Goal: Task Accomplishment & Management: Manage account settings

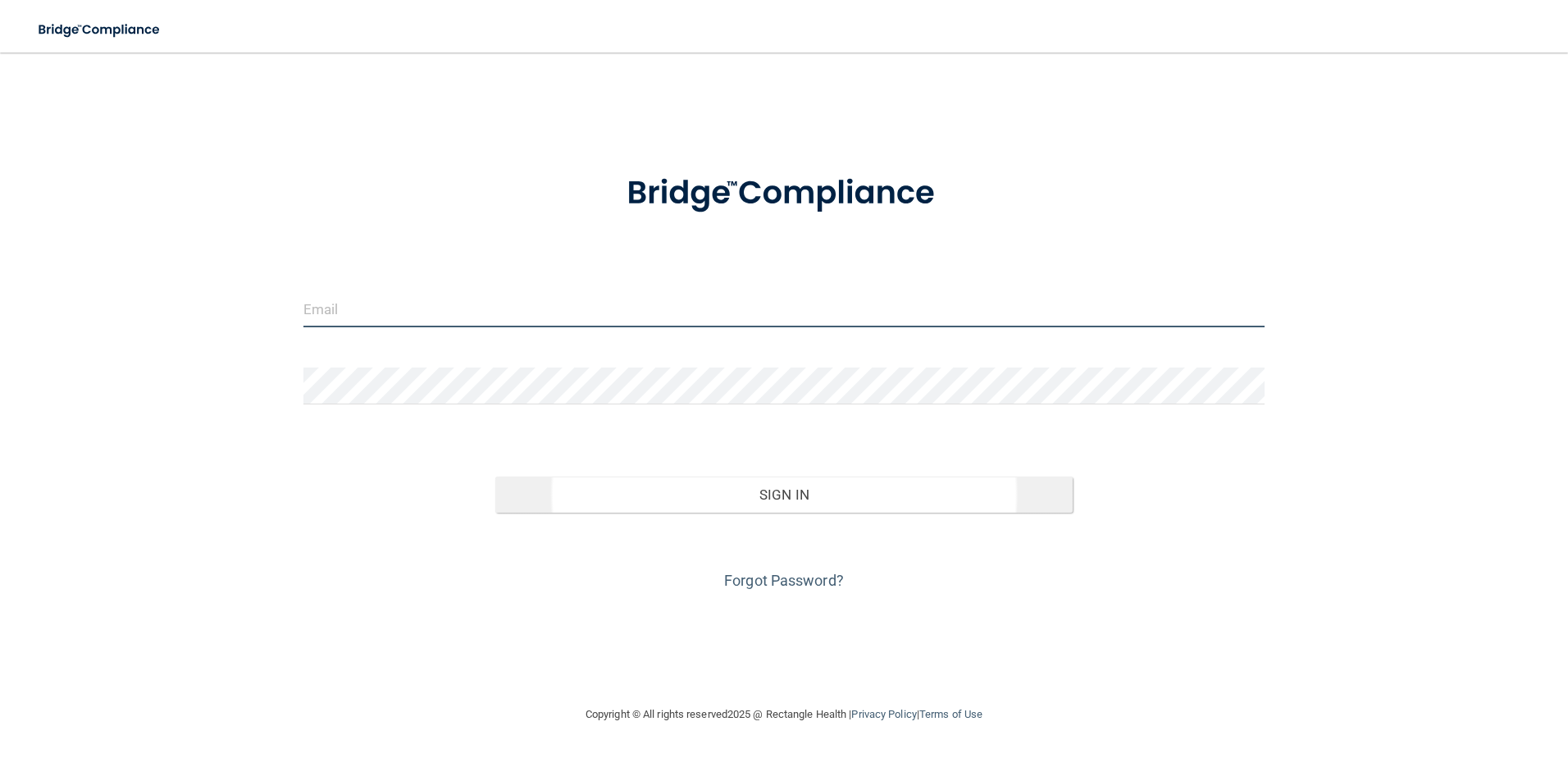
type input "[EMAIL_ADDRESS][DOMAIN_NAME]"
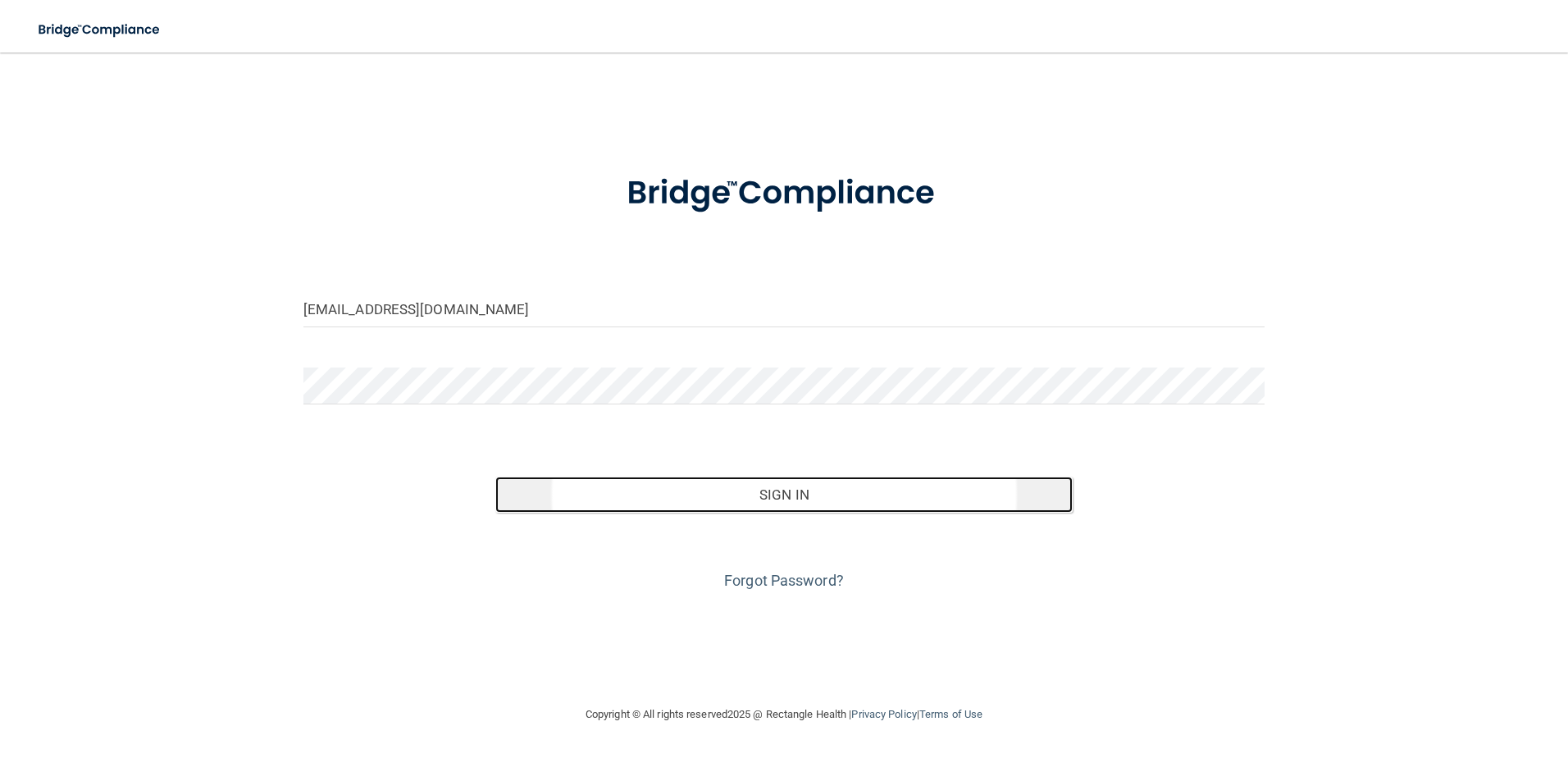
click at [748, 507] on button "Sign In" at bounding box center [784, 494] width 578 height 36
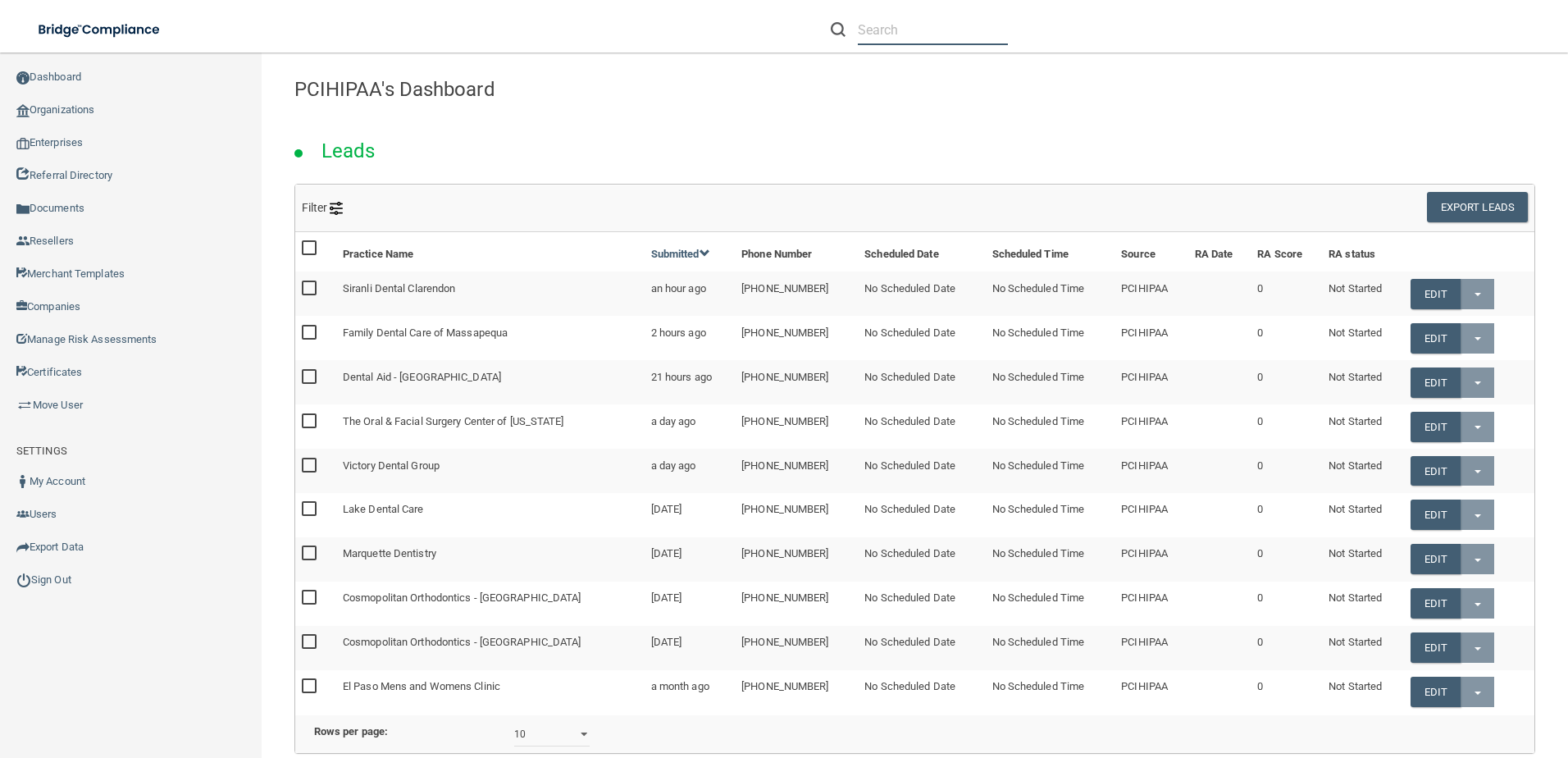
click at [929, 35] on input "text" at bounding box center [933, 29] width 150 height 30
paste input "[PERSON_NAME] Medical Clinic"
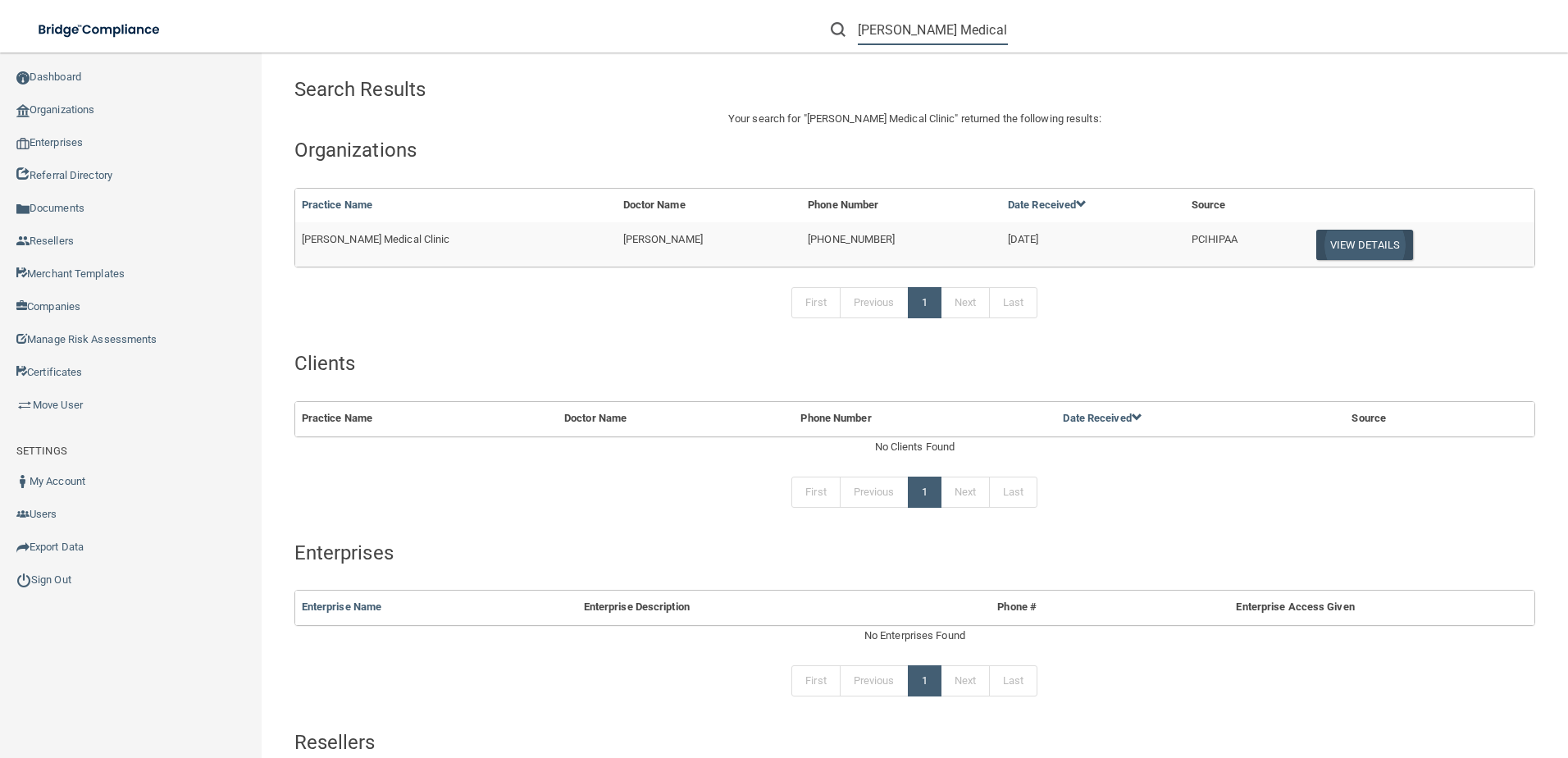
type input "[PERSON_NAME] Medical Clinic"
click at [1344, 251] on button "View Details" at bounding box center [1366, 244] width 97 height 30
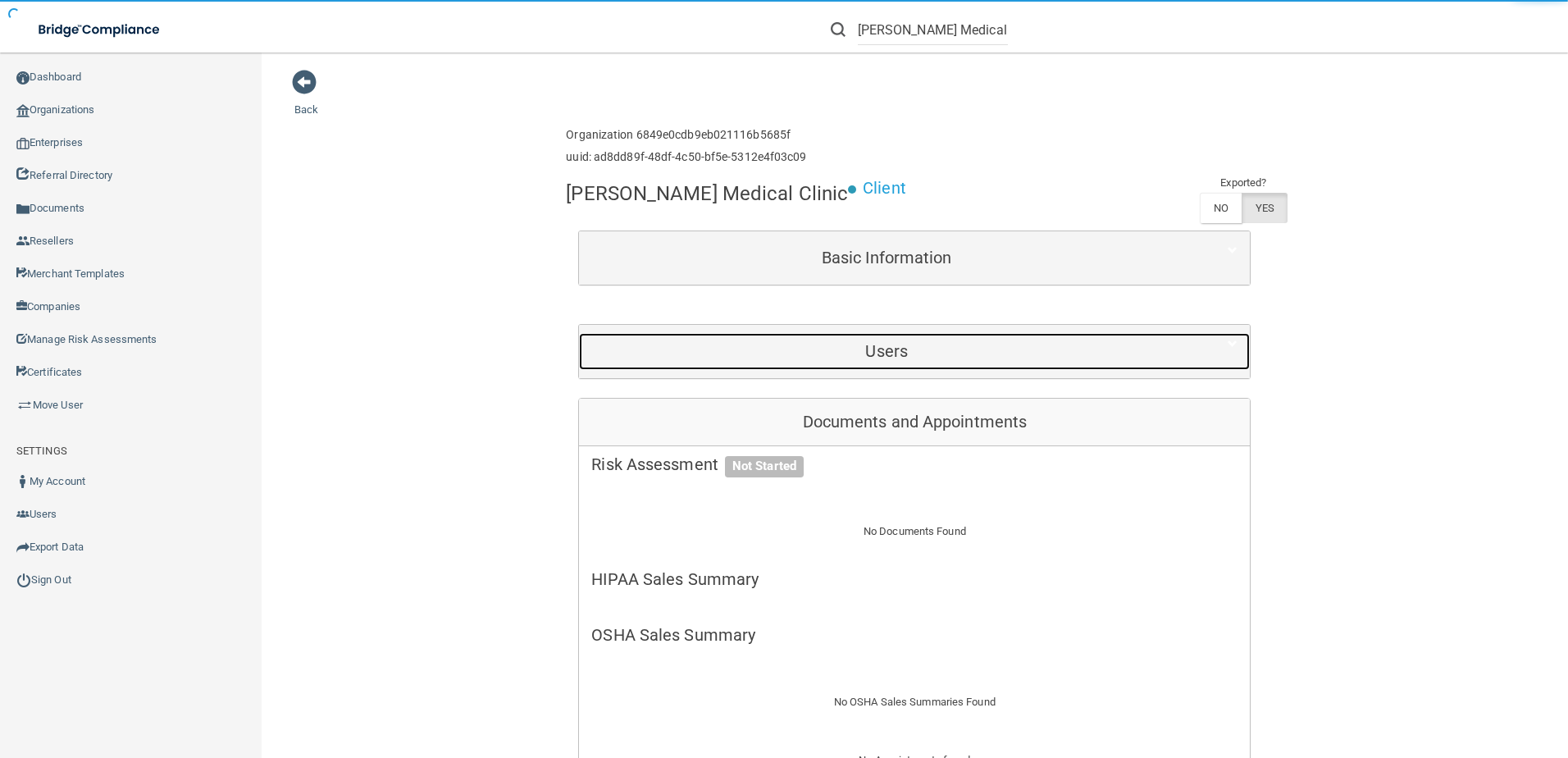
click at [861, 359] on h5 "Users" at bounding box center [886, 351] width 590 height 18
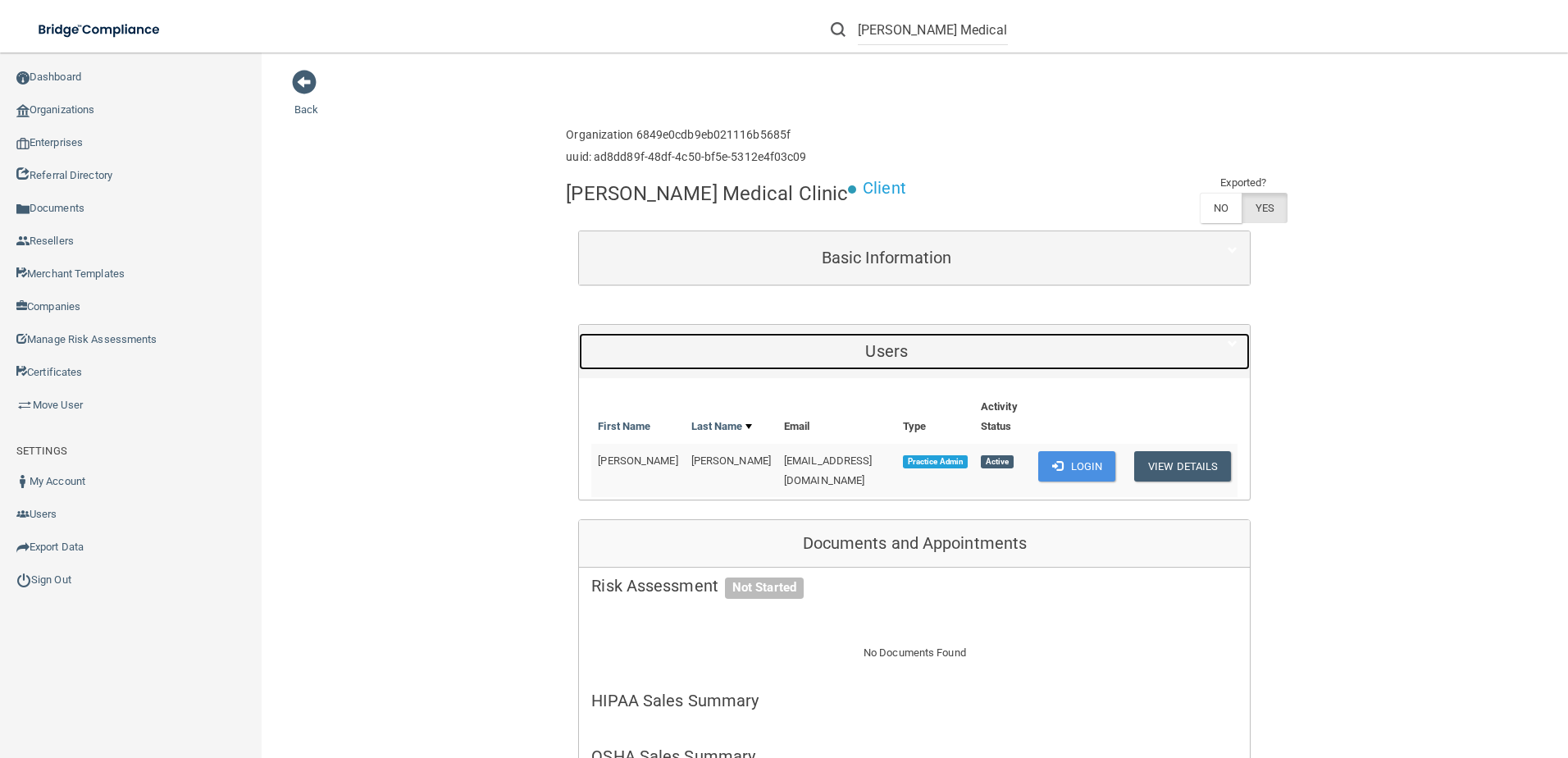
scroll to position [246, 0]
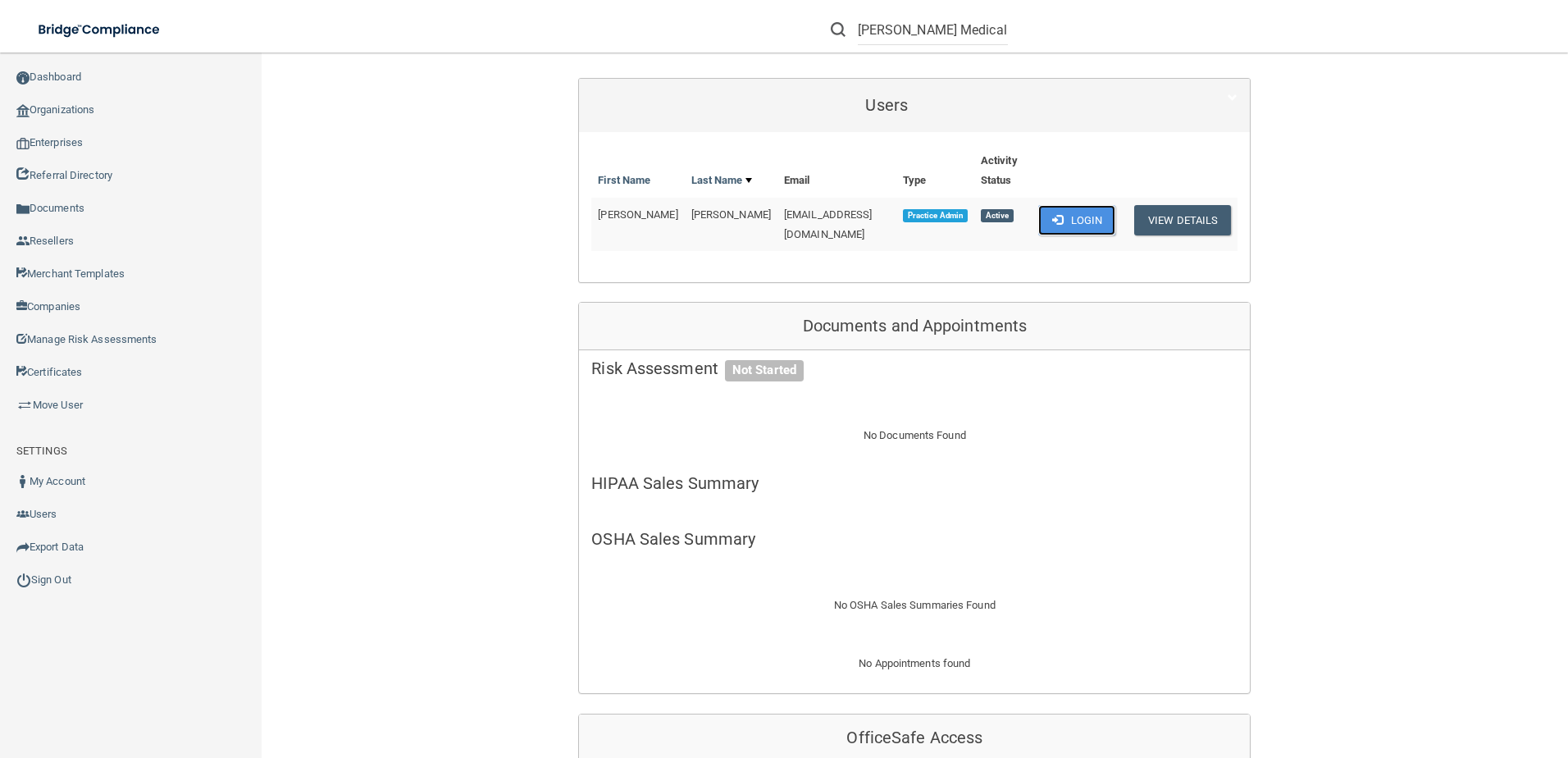
click at [1050, 210] on button "Login" at bounding box center [1078, 220] width 78 height 30
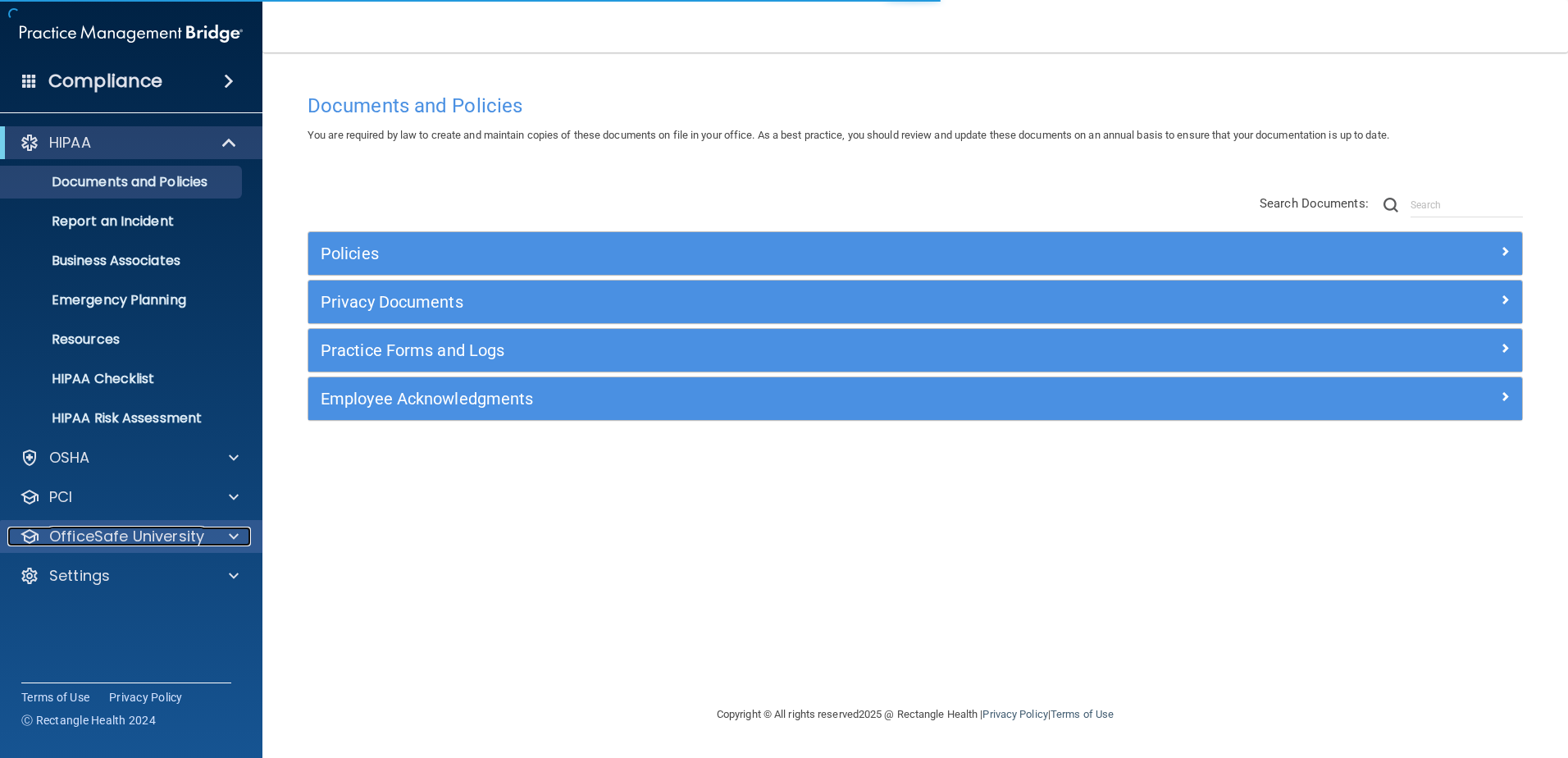
click at [133, 545] on p "OfficeSafe University" at bounding box center [126, 536] width 155 height 19
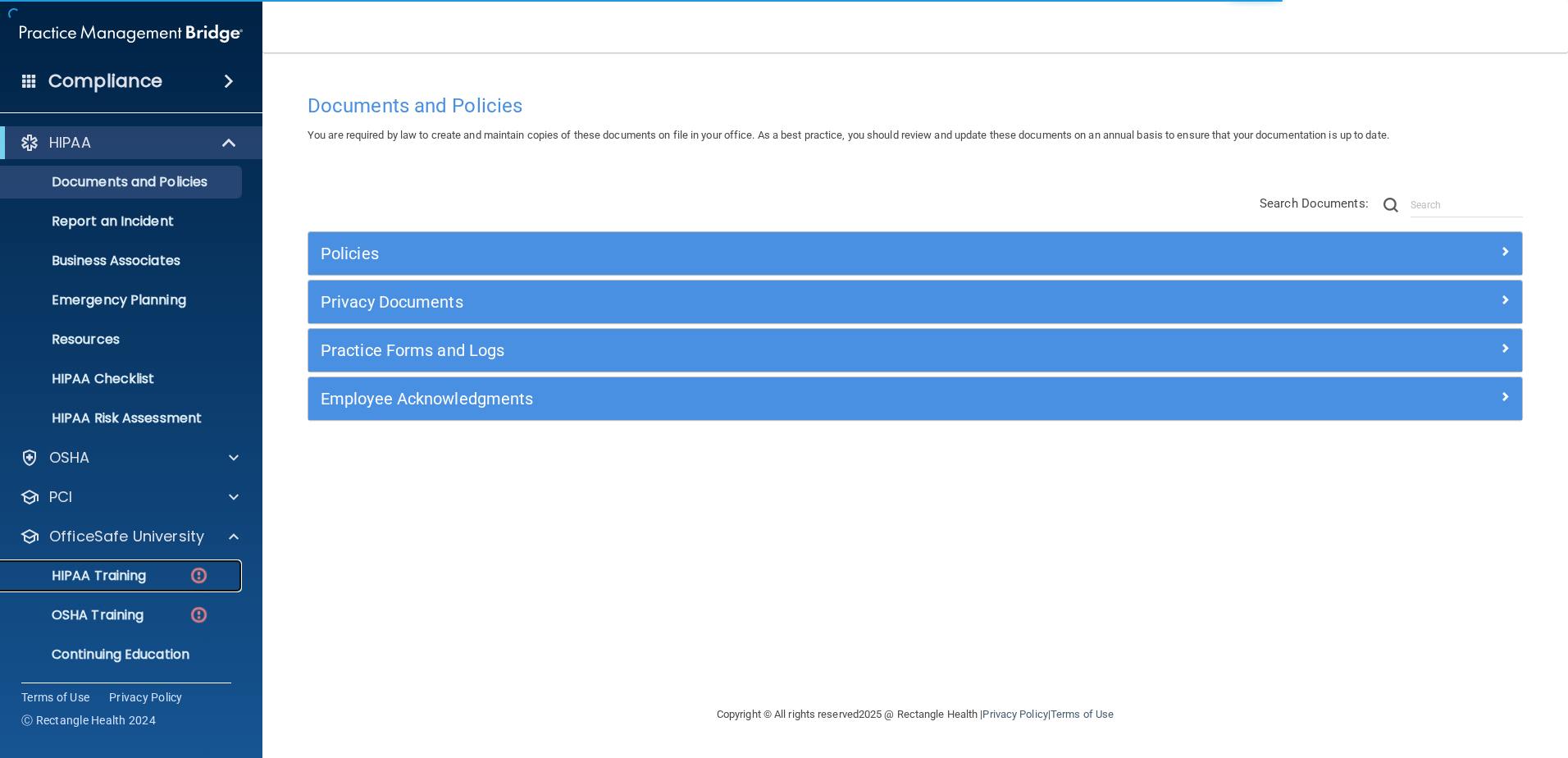
click at [158, 569] on div "HIPAA Training" at bounding box center [123, 576] width 224 height 17
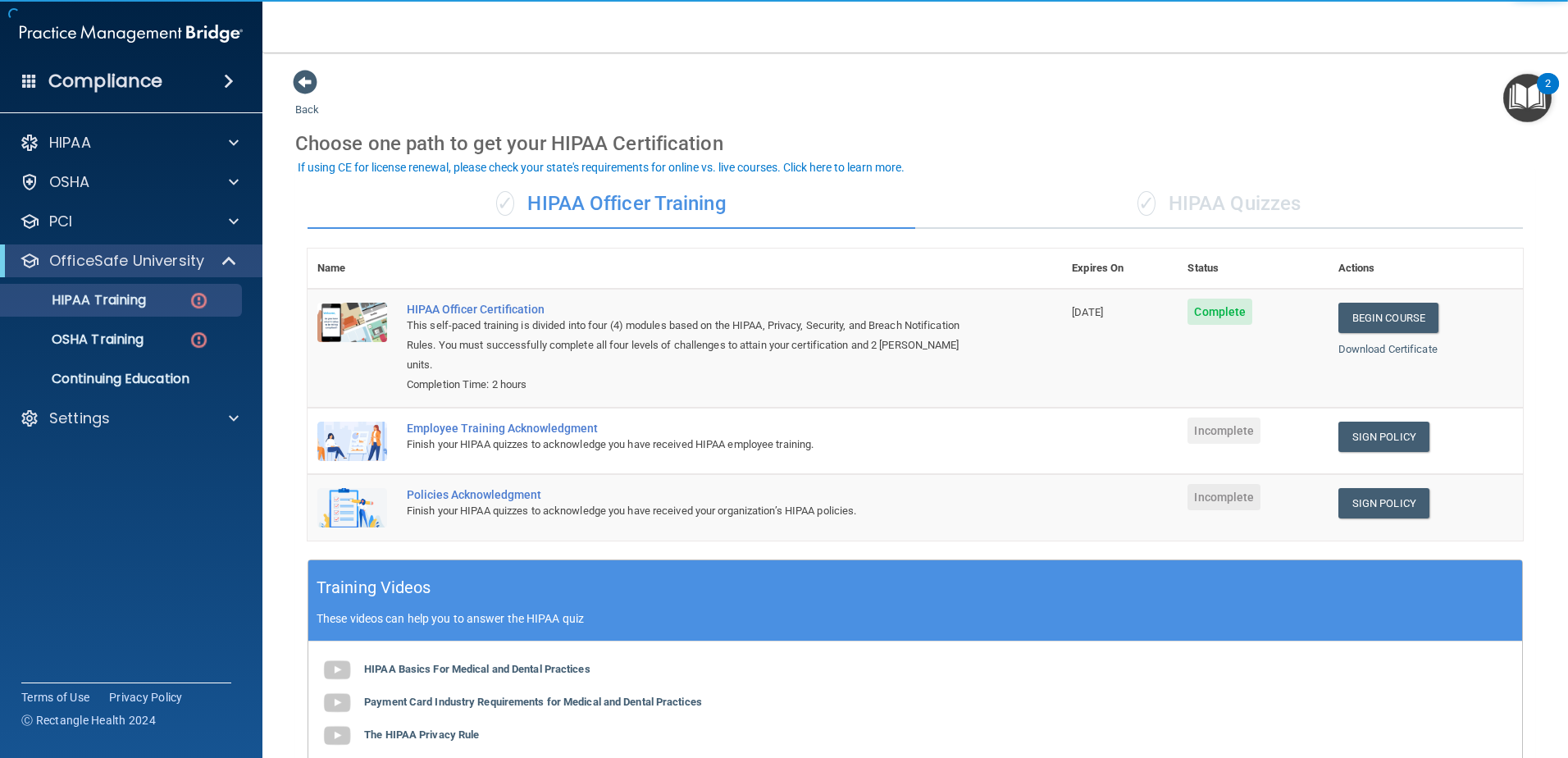
click at [1181, 199] on div "✓ HIPAA Quizzes" at bounding box center [1219, 204] width 608 height 50
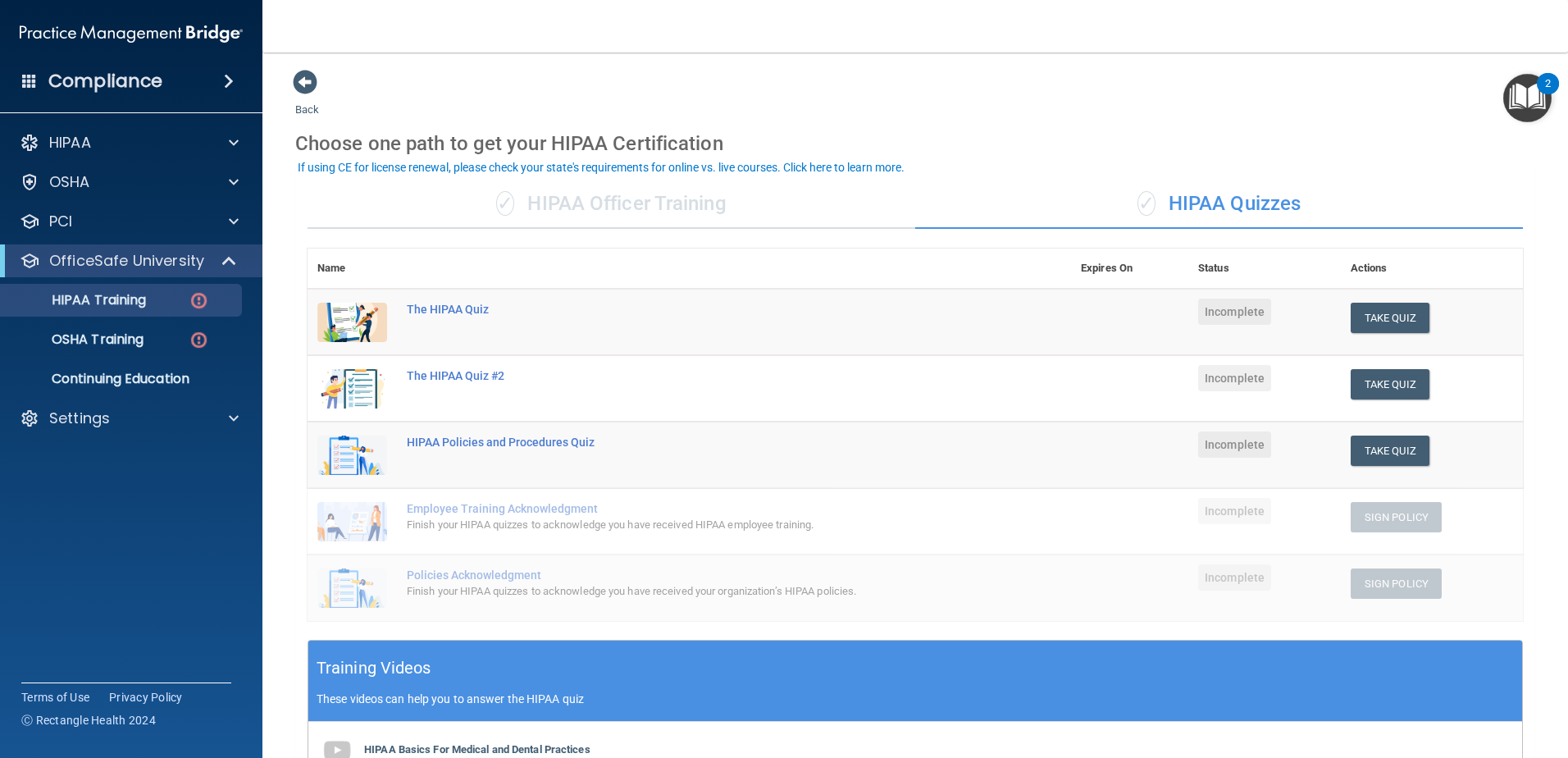
click at [707, 202] on div "✓ HIPAA Officer Training" at bounding box center [611, 204] width 608 height 50
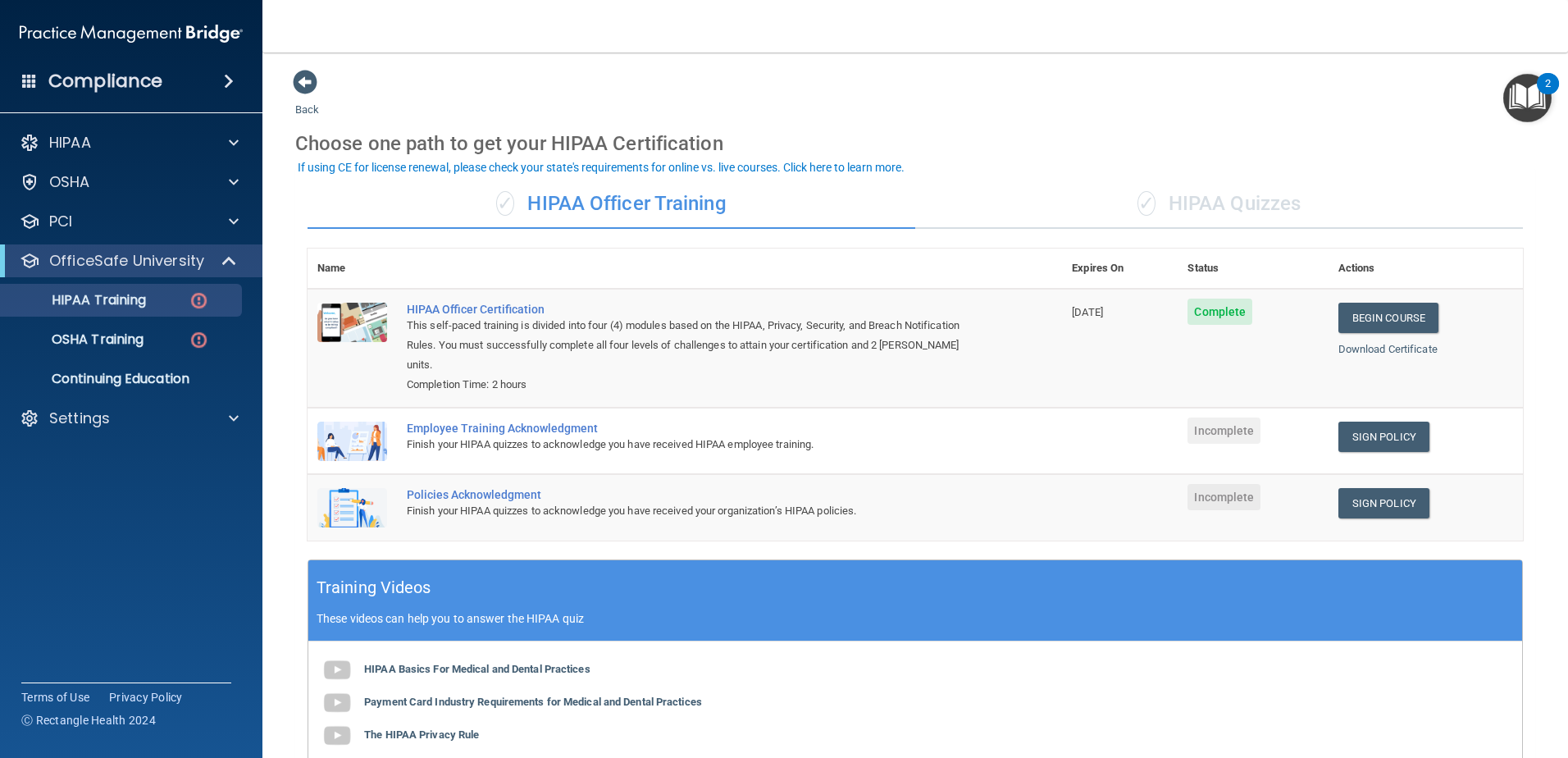
click at [1194, 197] on div "✓ HIPAA Quizzes" at bounding box center [1219, 204] width 608 height 50
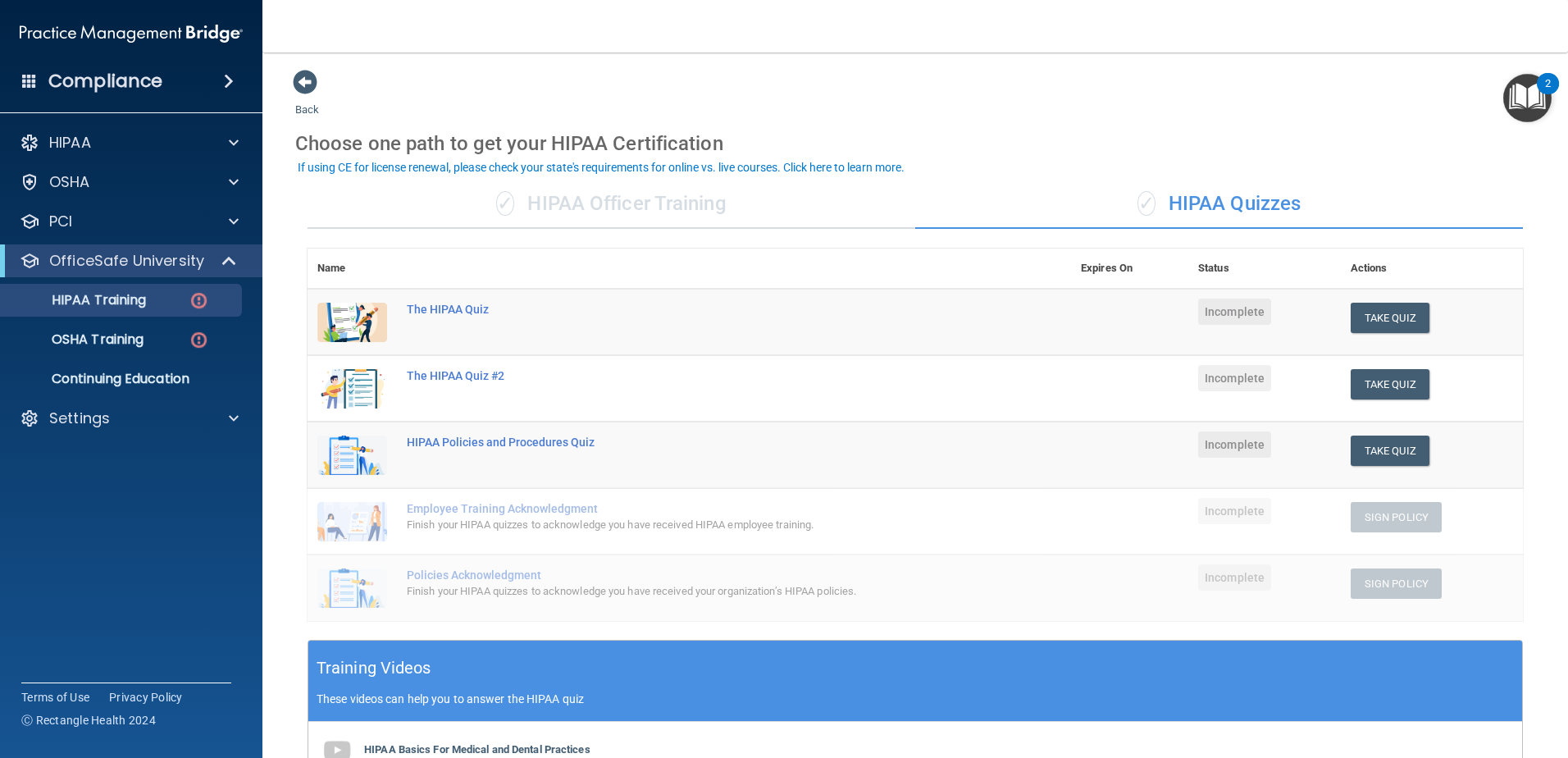
click at [728, 214] on div "✓ HIPAA Officer Training" at bounding box center [611, 204] width 608 height 50
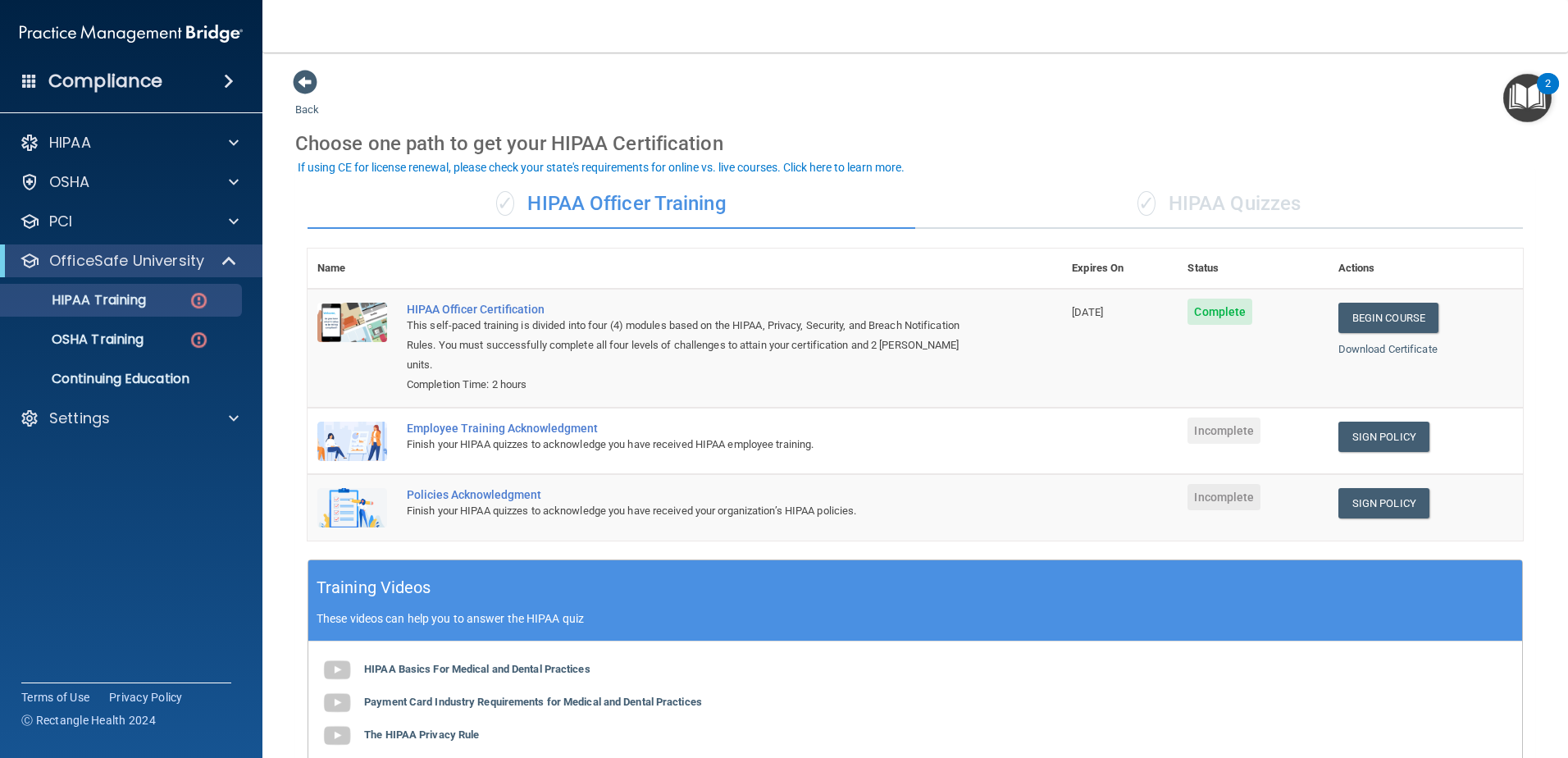
click at [649, 213] on div "✓ HIPAA Officer Training" at bounding box center [611, 204] width 608 height 50
click at [686, 197] on div "✓ HIPAA Officer Training" at bounding box center [611, 204] width 608 height 50
click at [175, 266] on p "OfficeSafe University" at bounding box center [126, 261] width 155 height 19
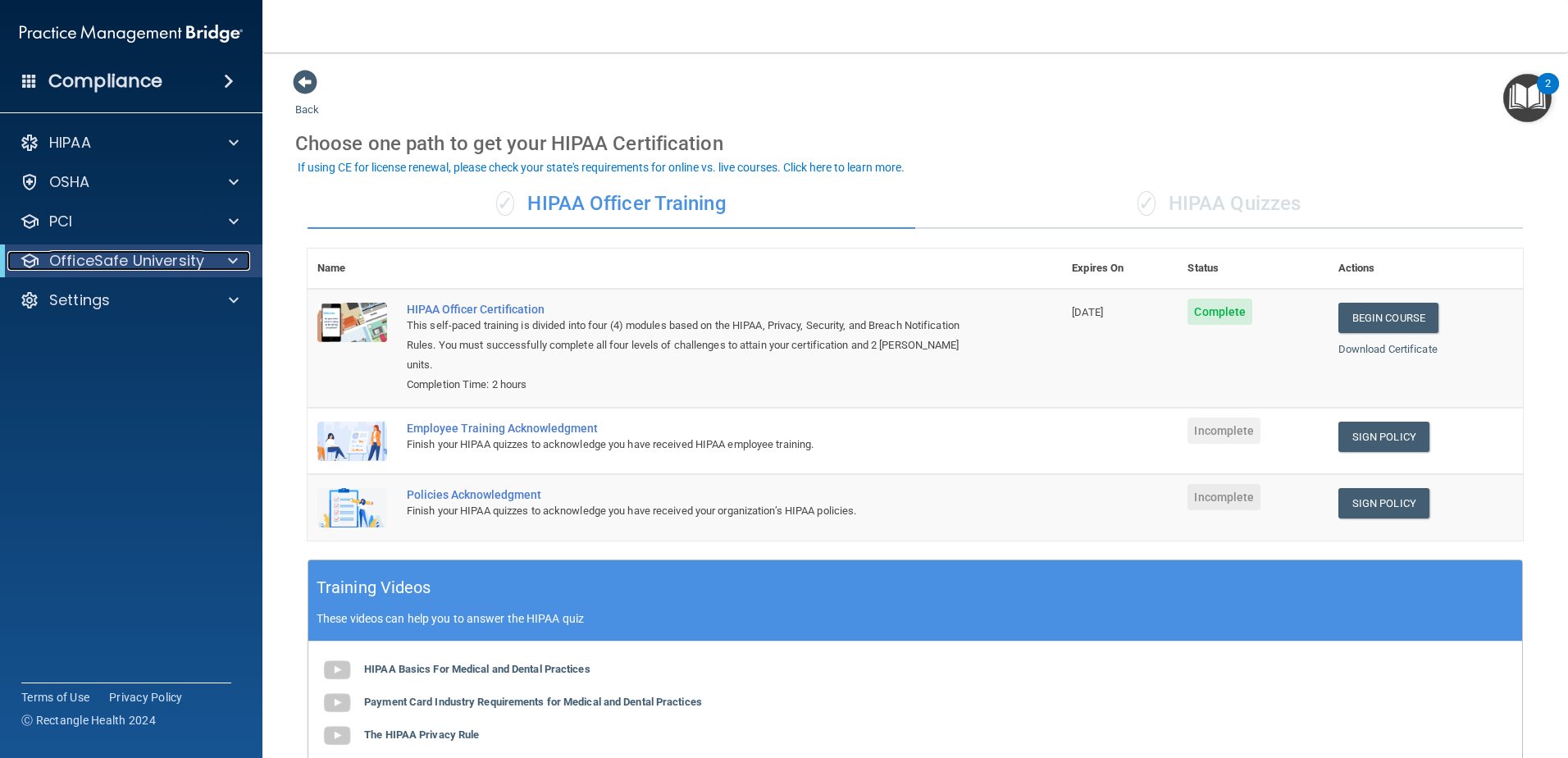
click at [178, 266] on p "OfficeSafe University" at bounding box center [126, 261] width 155 height 19
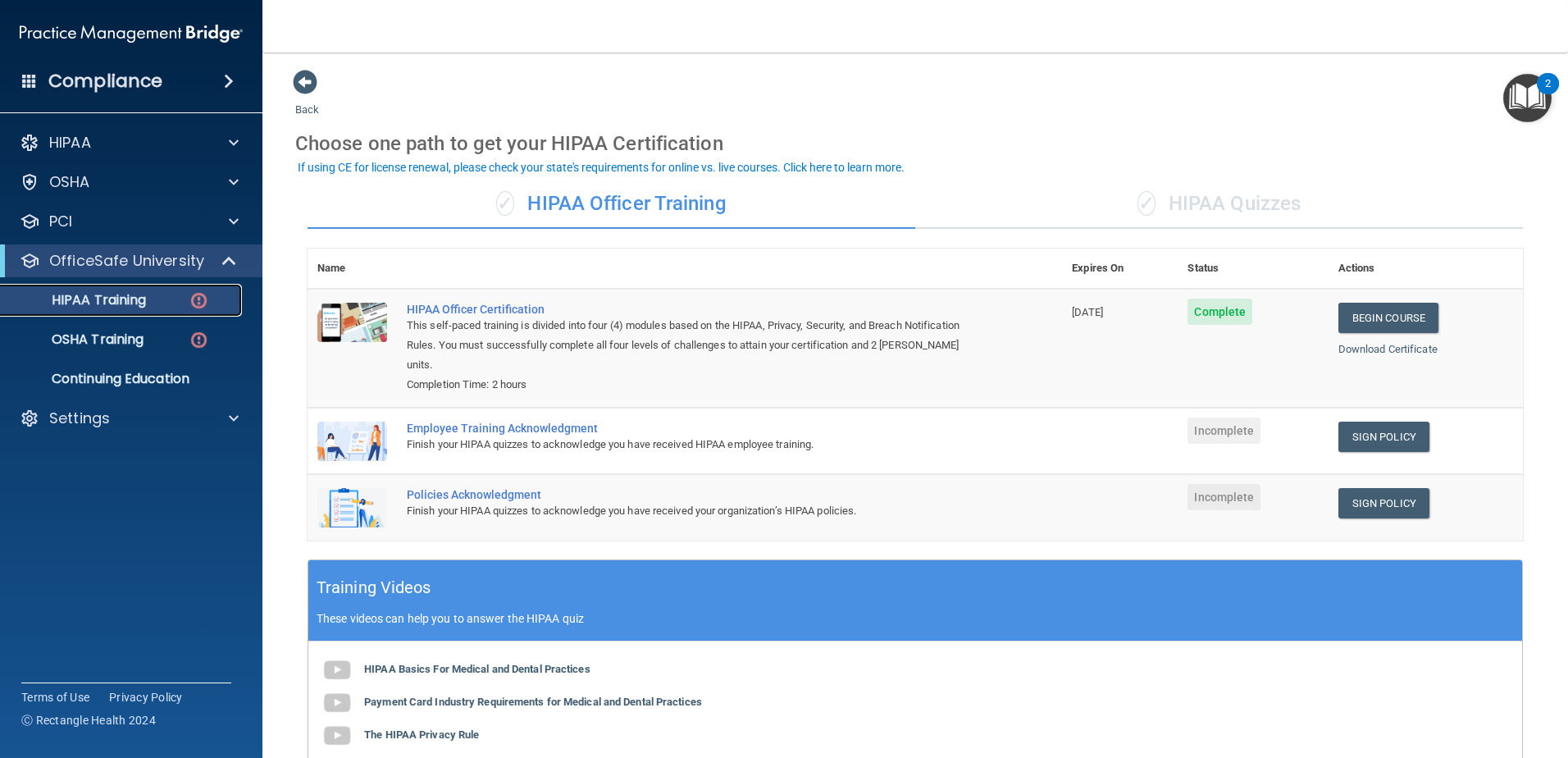
click at [185, 308] on link "HIPAA Training" at bounding box center [113, 301] width 259 height 33
click at [206, 90] on div "Compliance" at bounding box center [131, 81] width 263 height 36
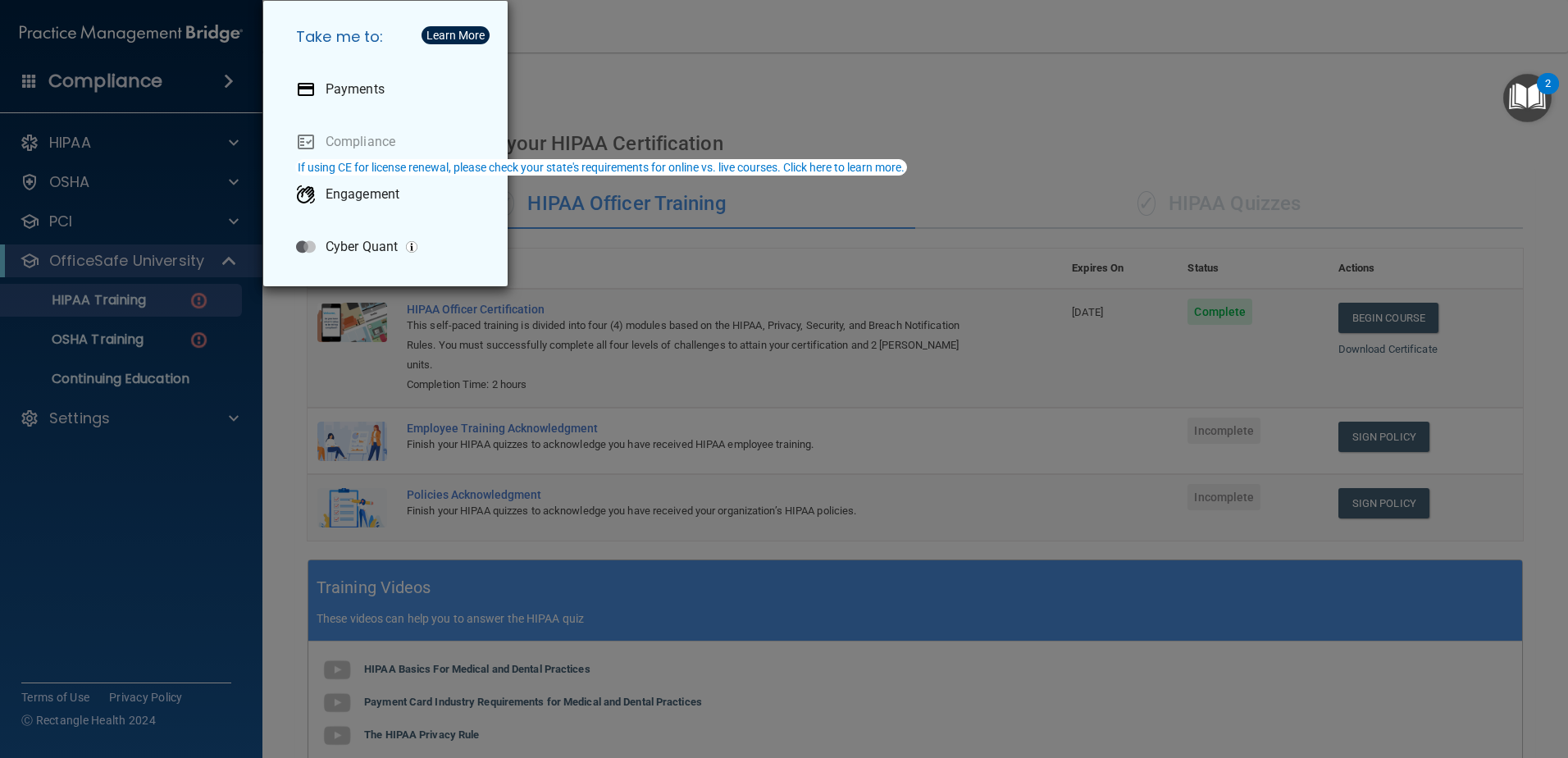
click at [212, 85] on div "Take me to: Payments Compliance Engagement Cyber Quant" at bounding box center [784, 379] width 1568 height 758
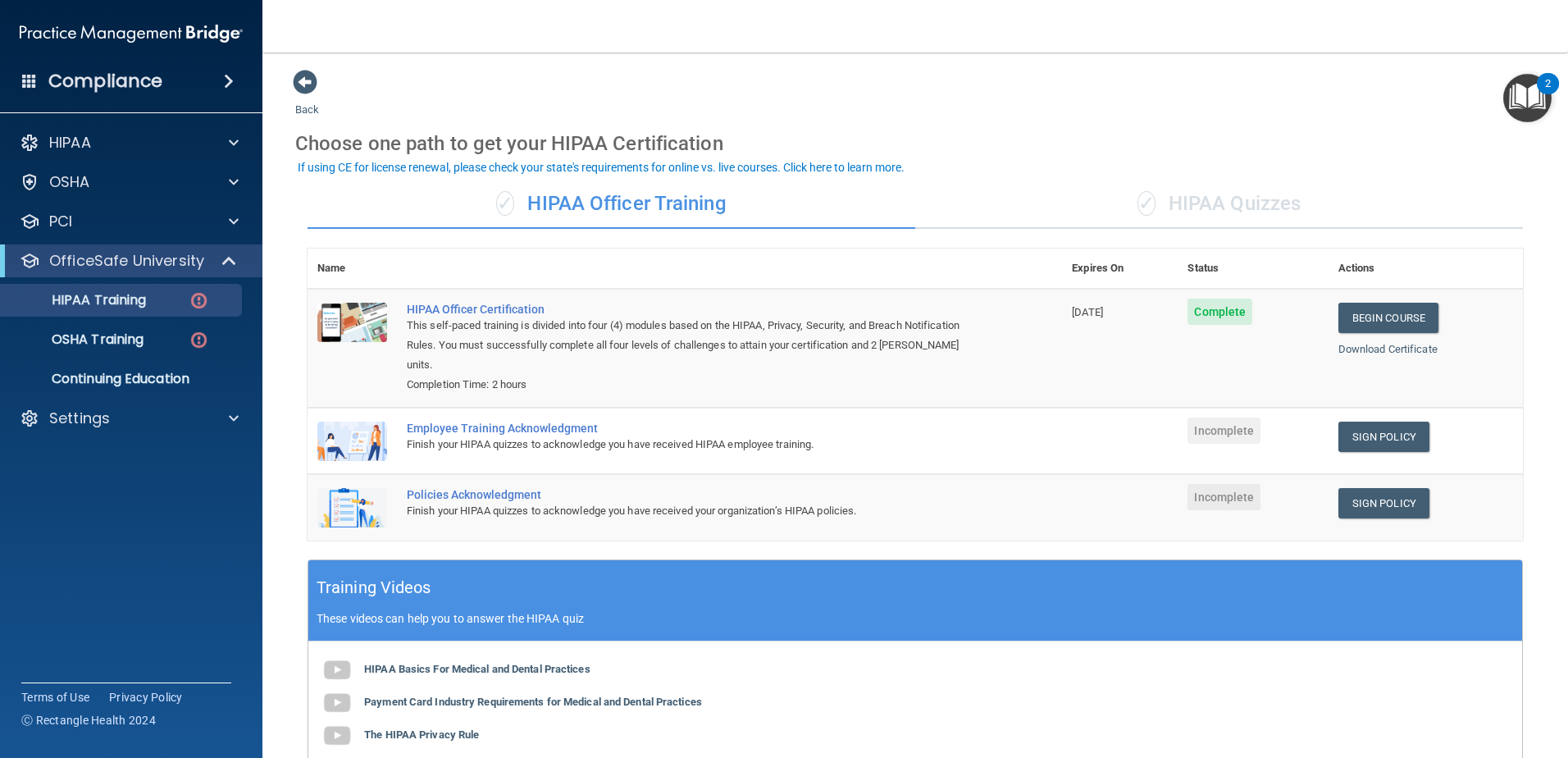
click at [154, 79] on h4 "Compliance" at bounding box center [105, 82] width 114 height 23
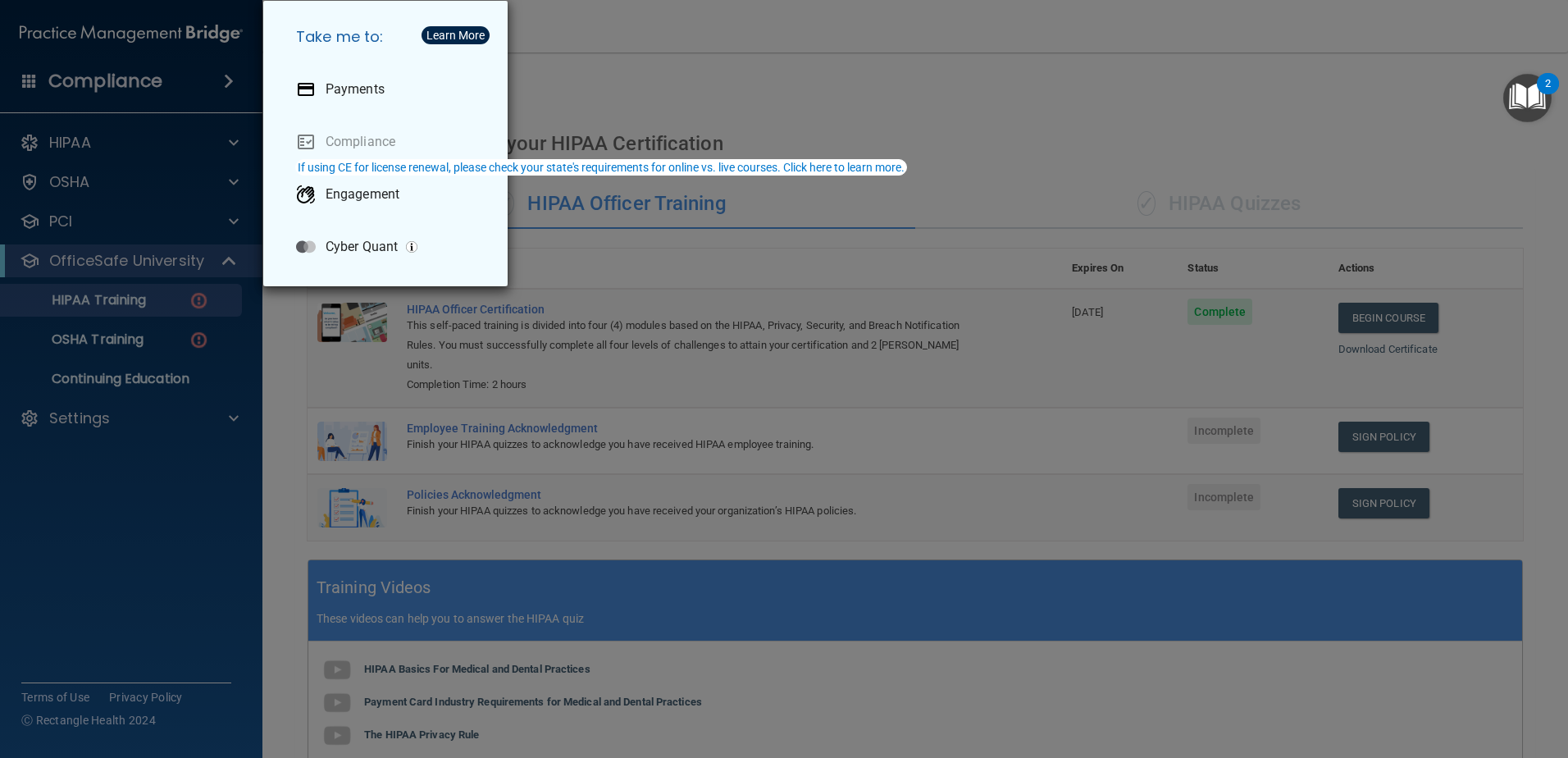
click at [168, 312] on div "Take me to: Payments Compliance Engagement Cyber Quant" at bounding box center [784, 379] width 1568 height 758
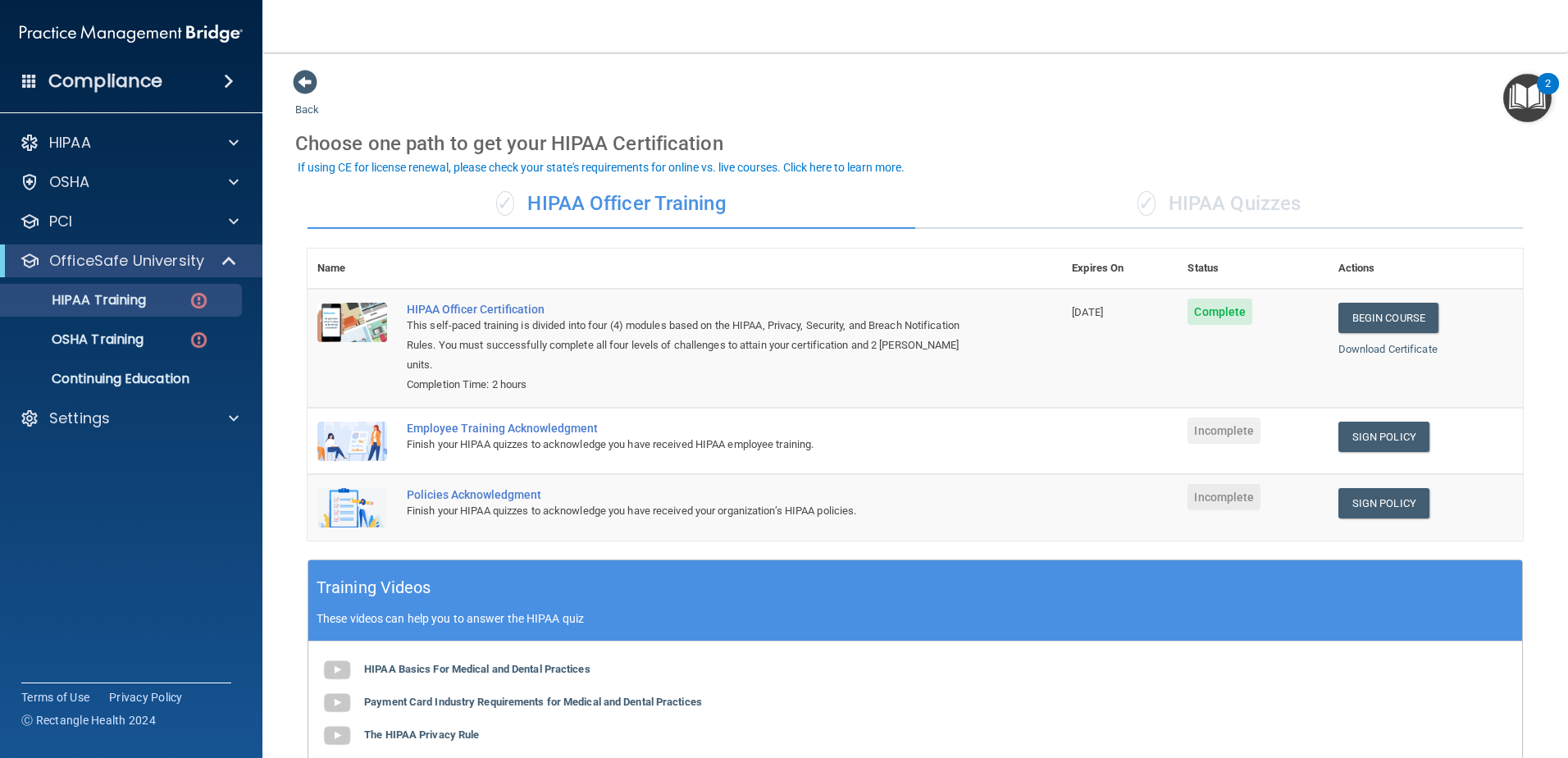
click at [161, 92] on div "Compliance" at bounding box center [131, 81] width 263 height 36
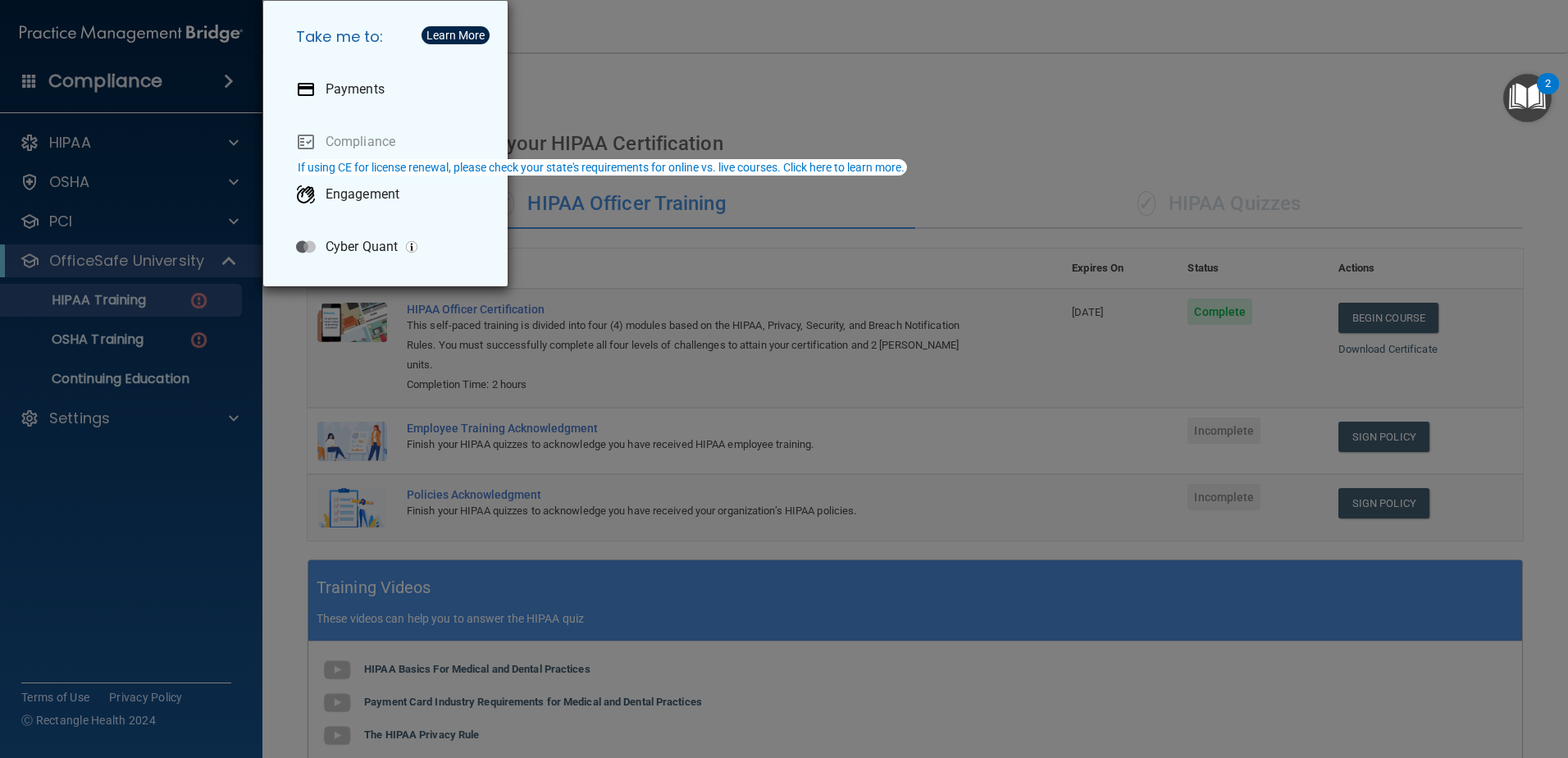
click at [161, 92] on div "Take me to: Payments Compliance Engagement Cyber Quant" at bounding box center [784, 379] width 1568 height 758
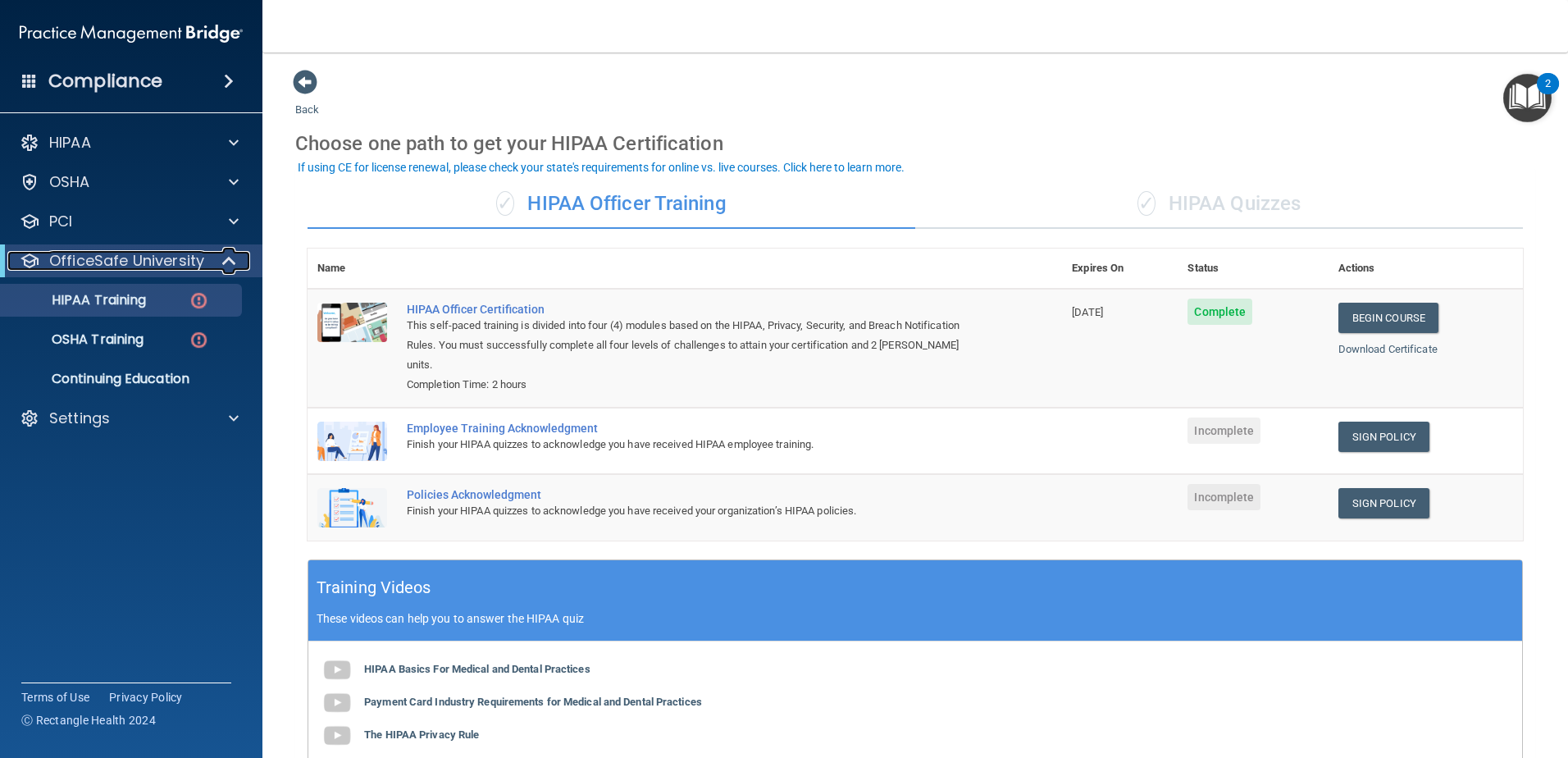
click at [173, 262] on p "OfficeSafe University" at bounding box center [126, 261] width 155 height 19
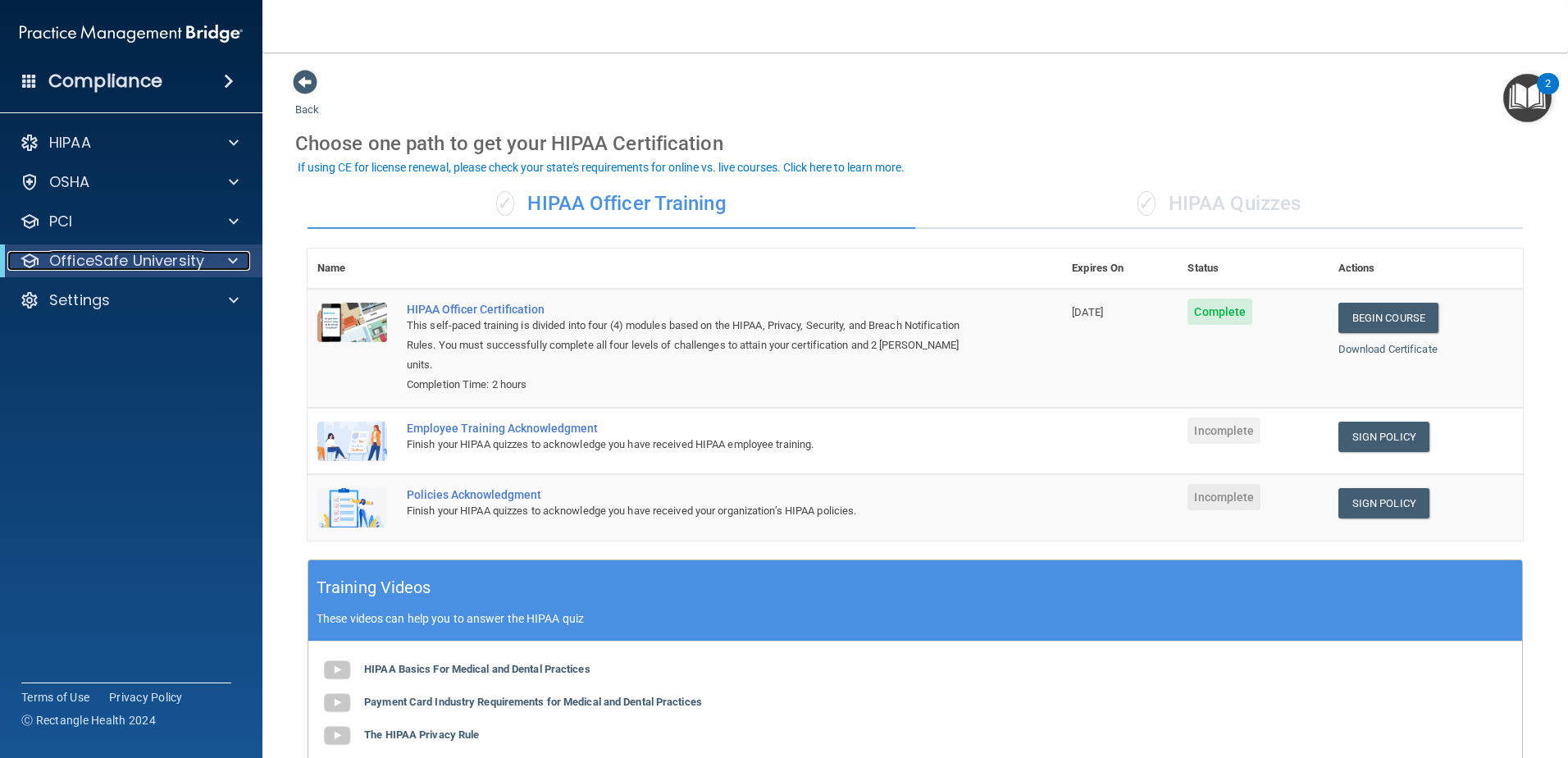
click at [164, 265] on p "OfficeSafe University" at bounding box center [126, 261] width 155 height 19
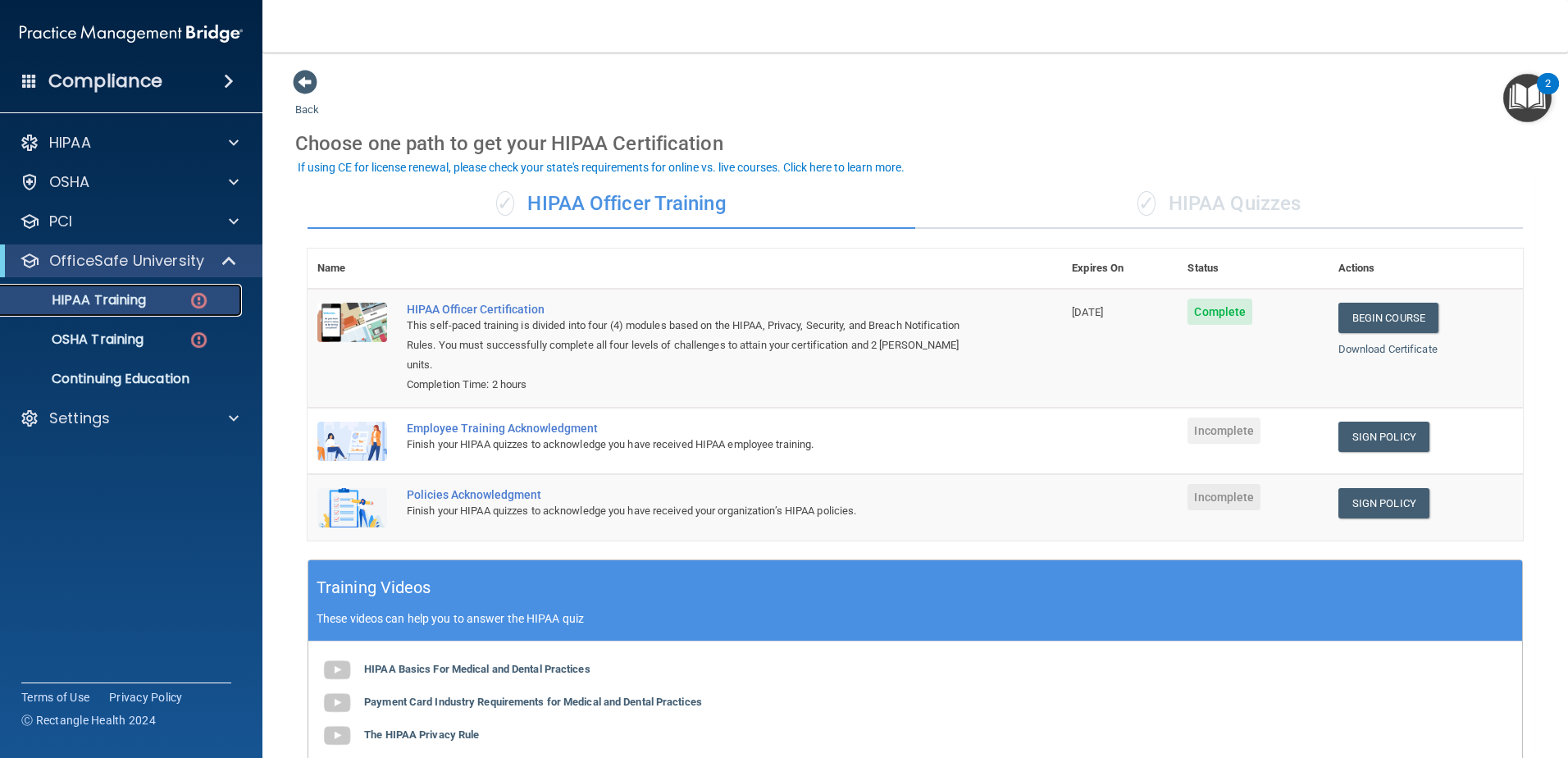
click at [159, 311] on link "HIPAA Training" at bounding box center [113, 301] width 259 height 33
click at [139, 292] on p "HIPAA Training" at bounding box center [78, 300] width 135 height 17
click at [640, 210] on div "✓ HIPAA Officer Training" at bounding box center [611, 204] width 608 height 50
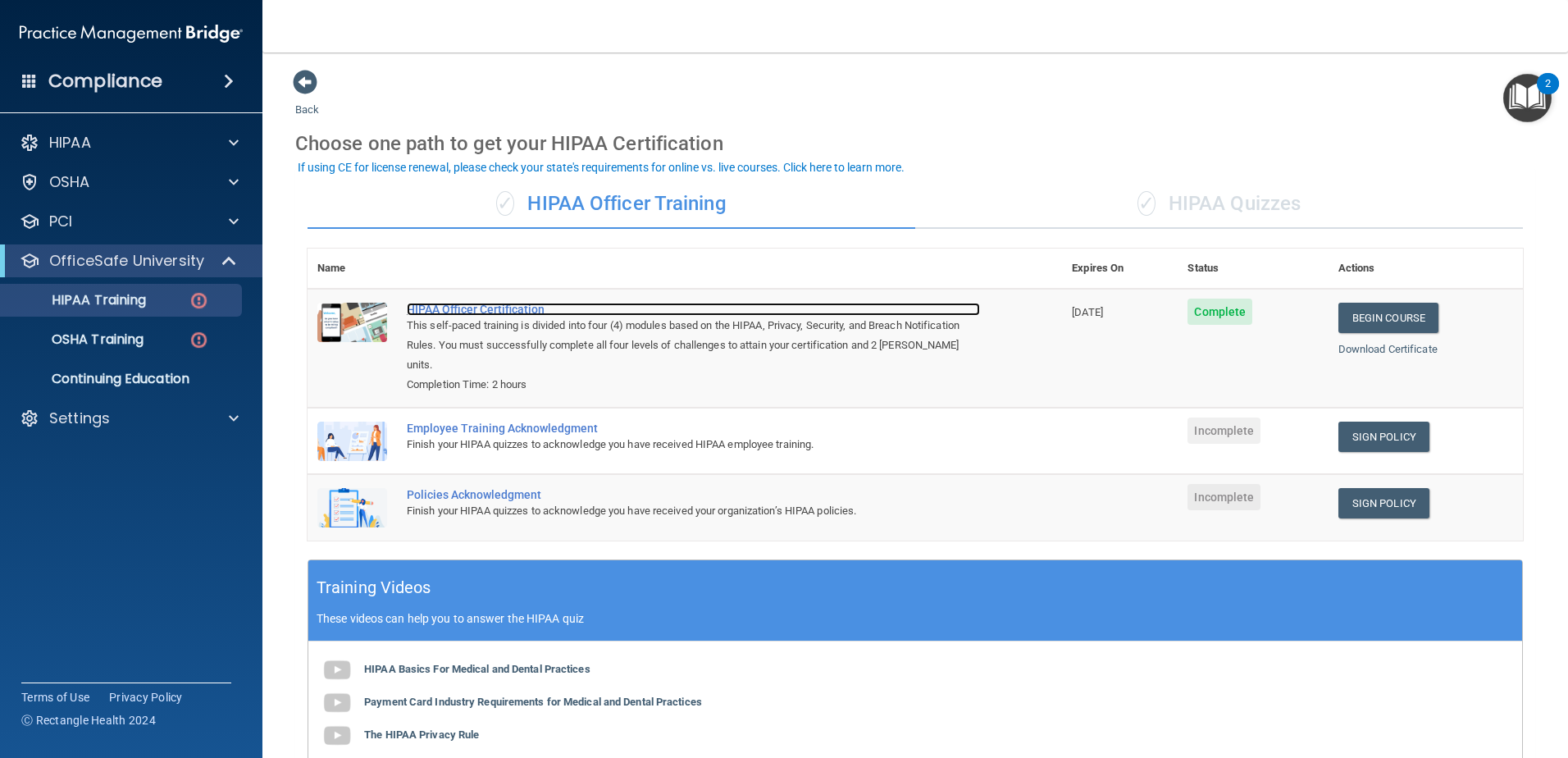
click at [532, 309] on div "HIPAA Officer Certification" at bounding box center [693, 308] width 573 height 13
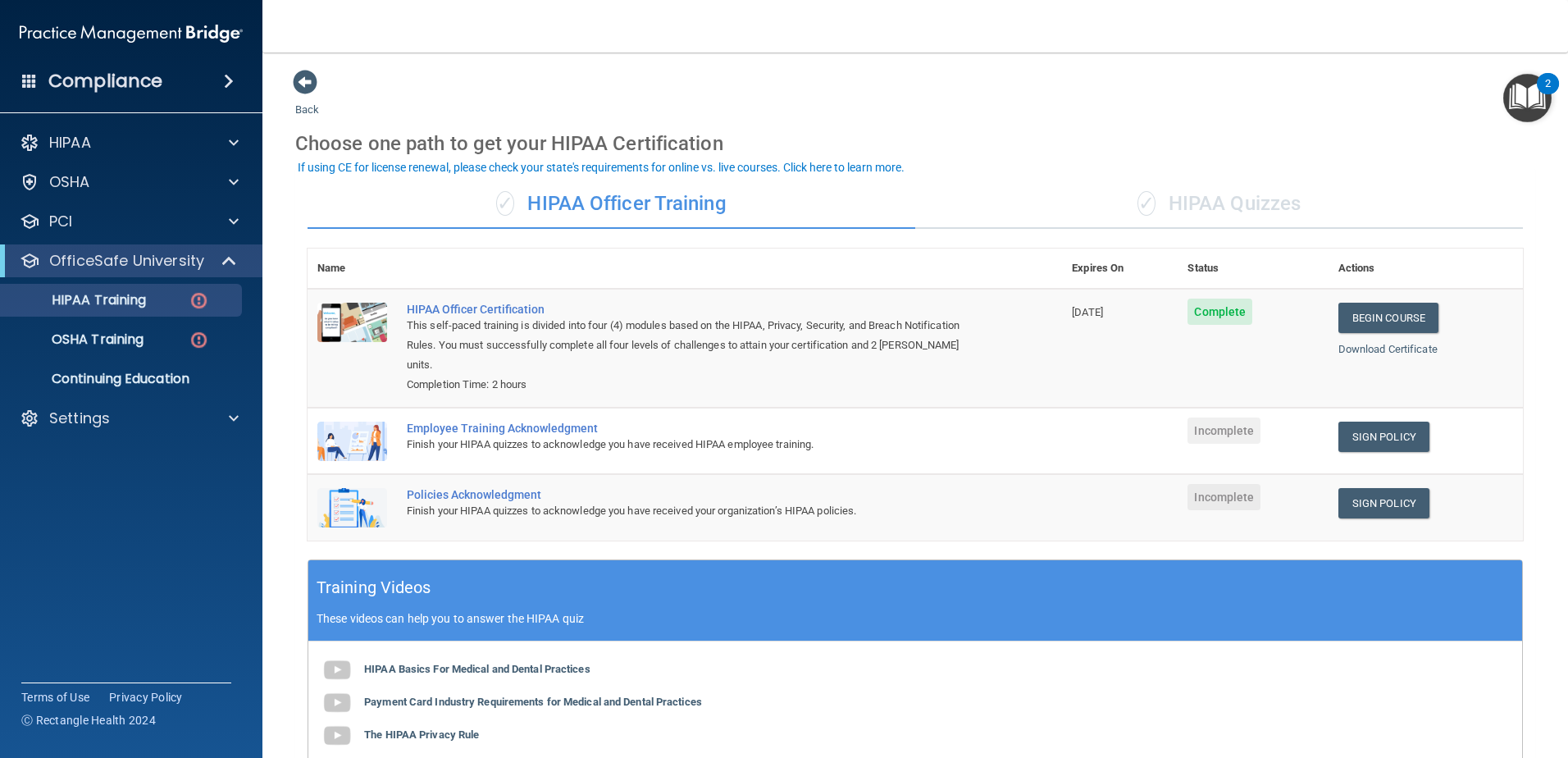
click at [689, 211] on div "✓ HIPAA Officer Training" at bounding box center [611, 204] width 608 height 50
click at [1237, 210] on div "✓ HIPAA Quizzes" at bounding box center [1219, 204] width 608 height 50
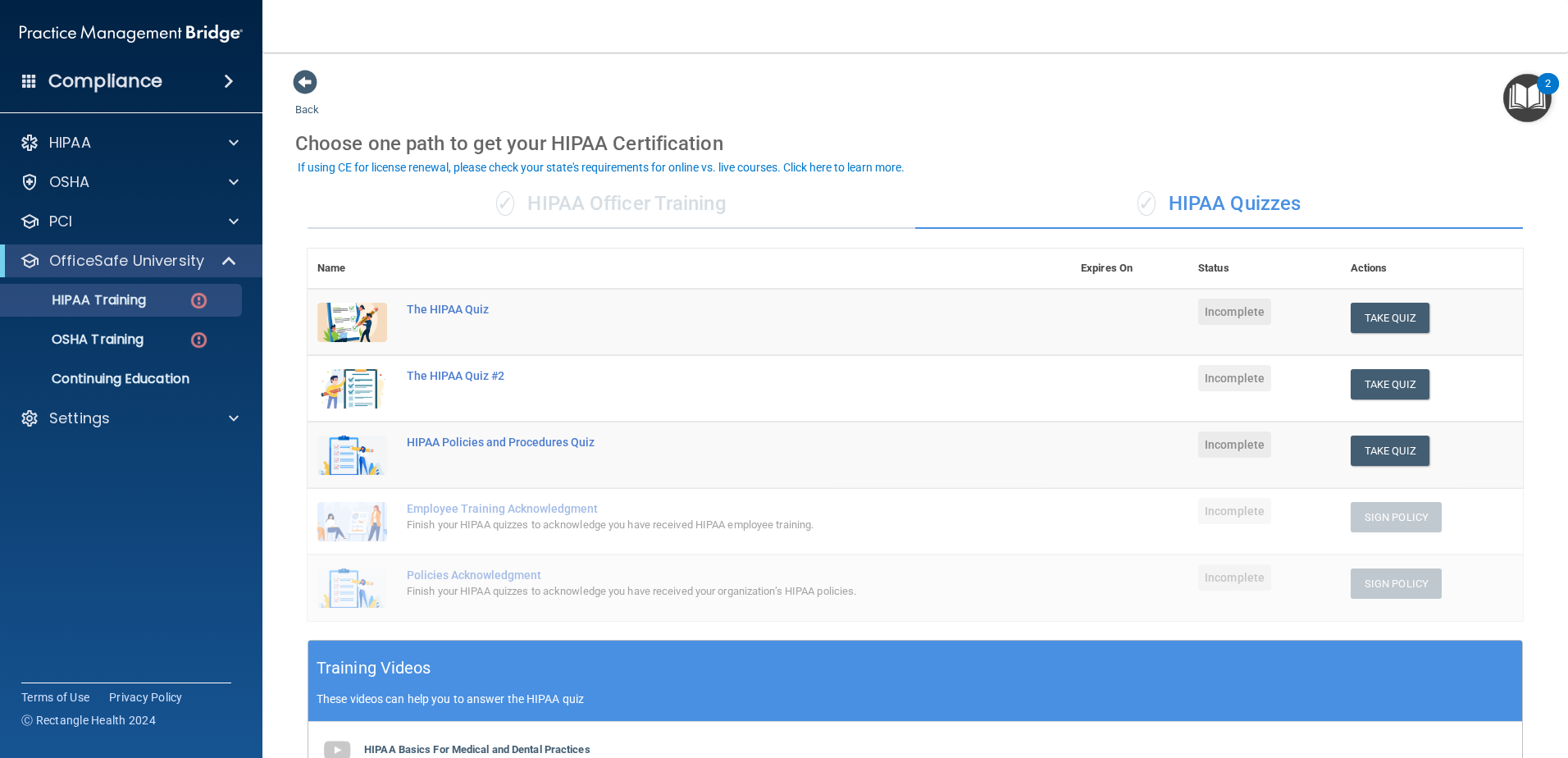
click at [624, 207] on div "✓ HIPAA Officer Training" at bounding box center [611, 204] width 608 height 50
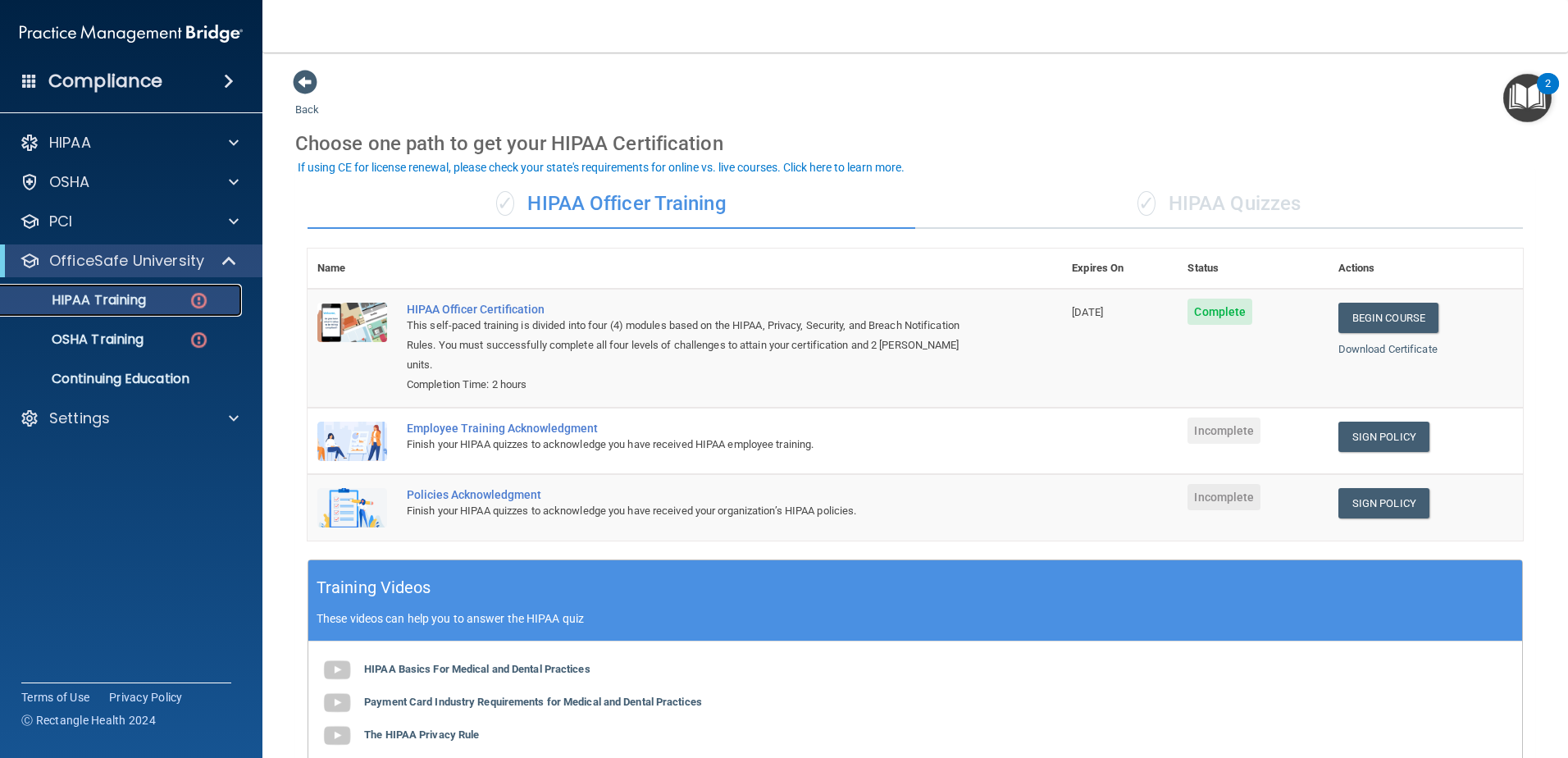
click at [172, 296] on div "HIPAA Training" at bounding box center [123, 300] width 224 height 17
click at [112, 309] on link "HIPAA Training" at bounding box center [113, 301] width 259 height 33
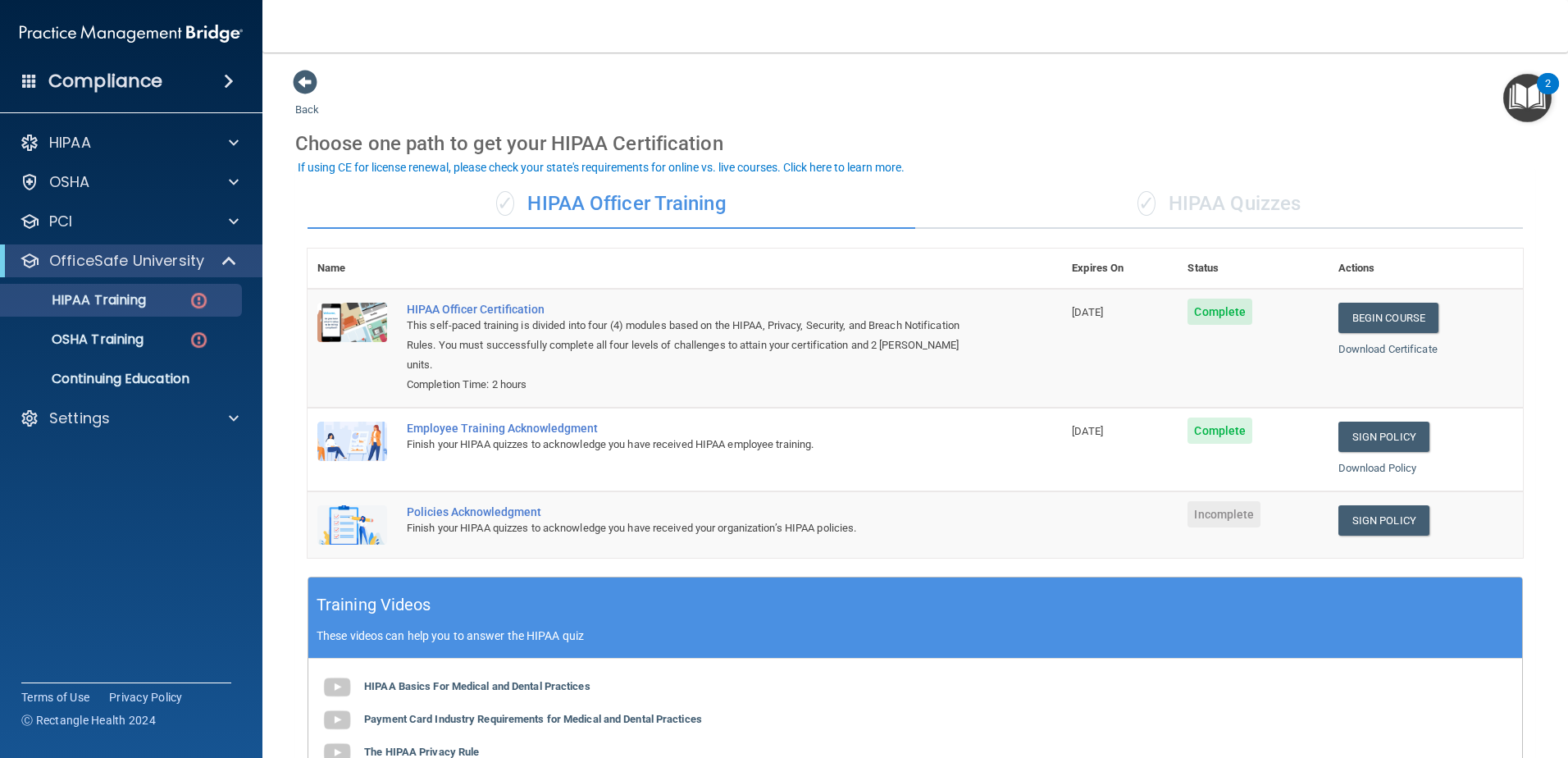
click at [1181, 199] on div "✓ HIPAA Quizzes" at bounding box center [1219, 204] width 608 height 50
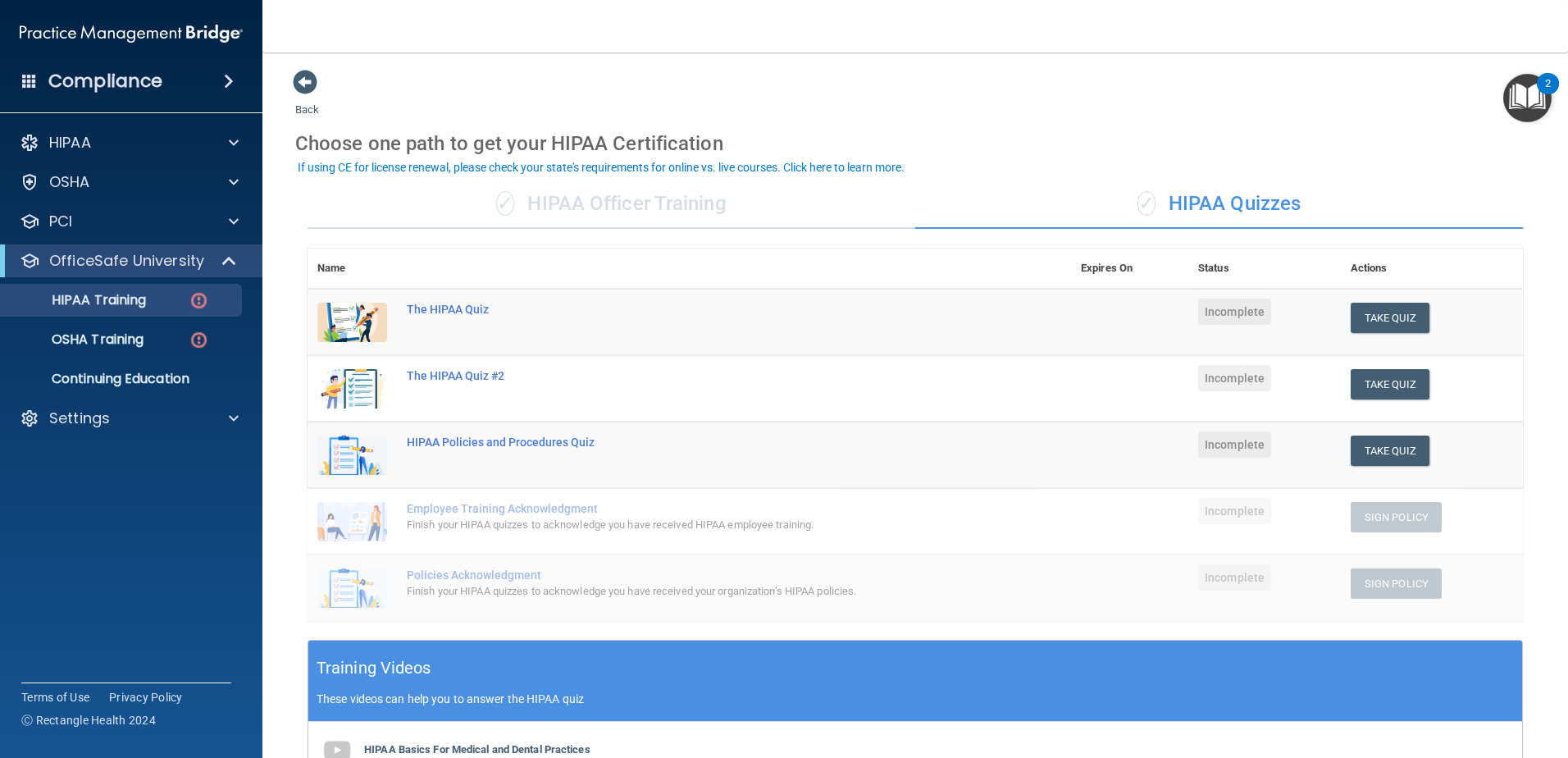
click at [620, 211] on div "✓ HIPAA Officer Training" at bounding box center [611, 204] width 608 height 50
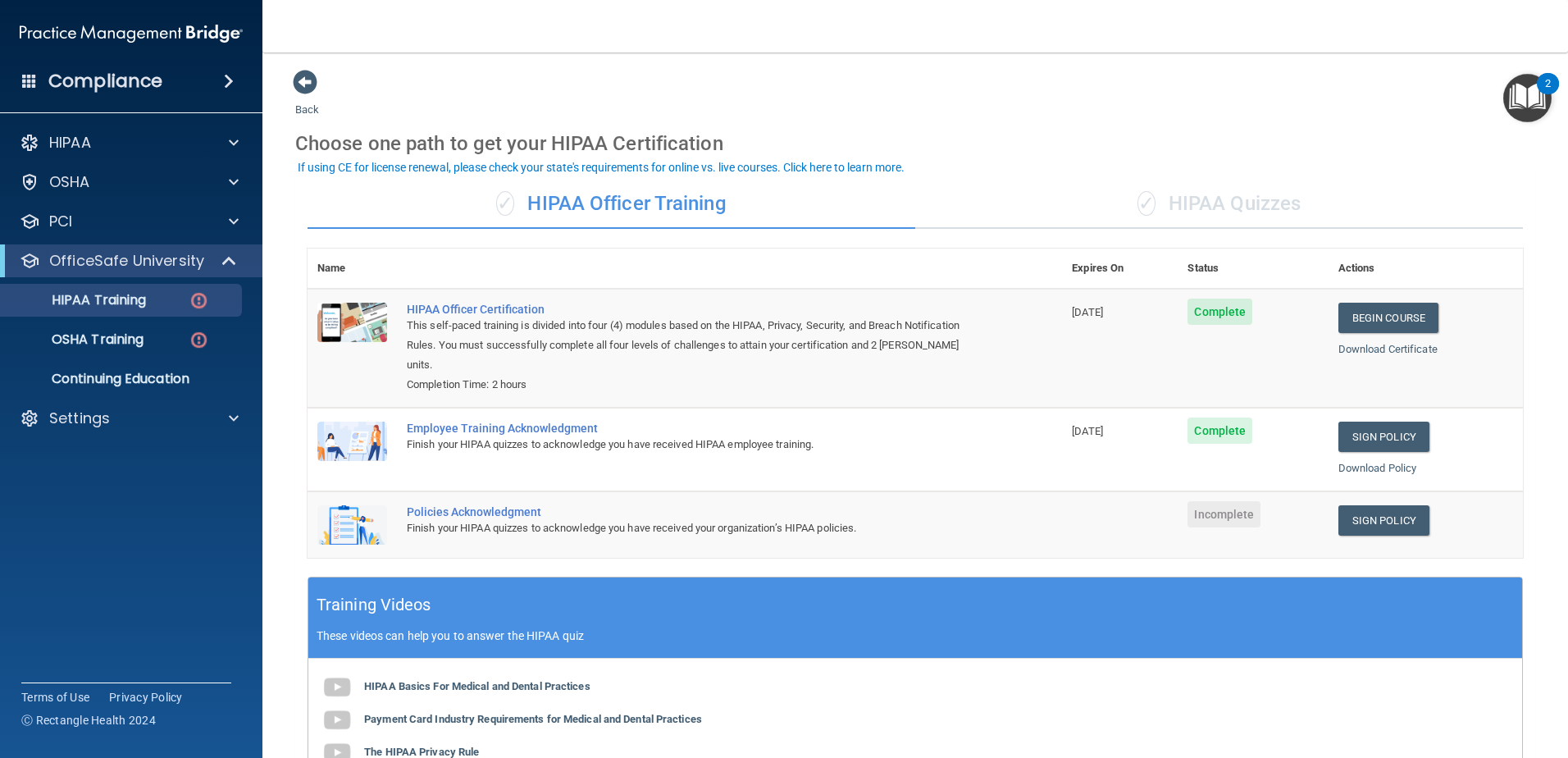
click at [1155, 190] on div "✓ HIPAA Quizzes" at bounding box center [1219, 204] width 608 height 50
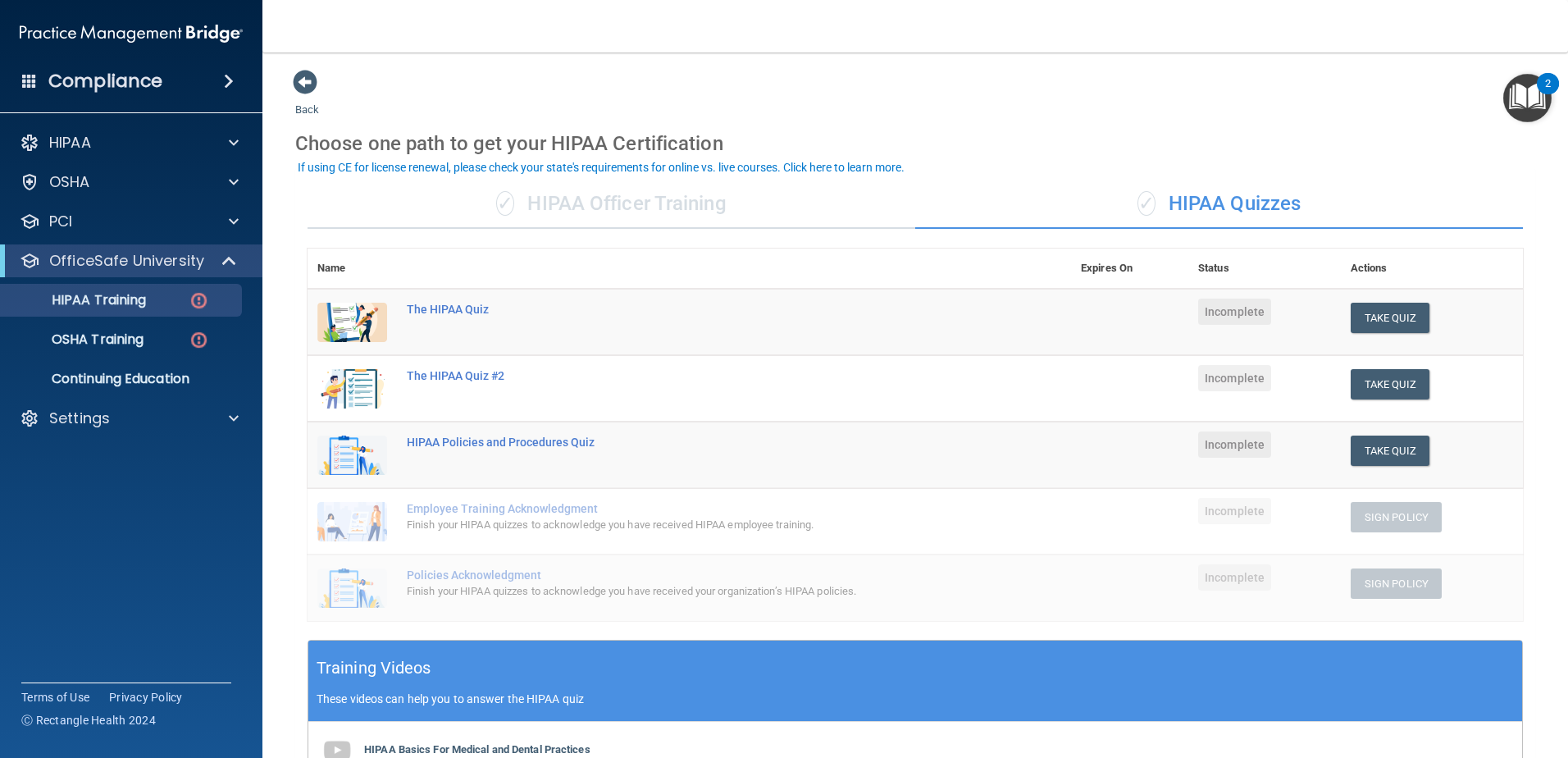
click at [649, 209] on div "✓ HIPAA Officer Training" at bounding box center [611, 204] width 608 height 50
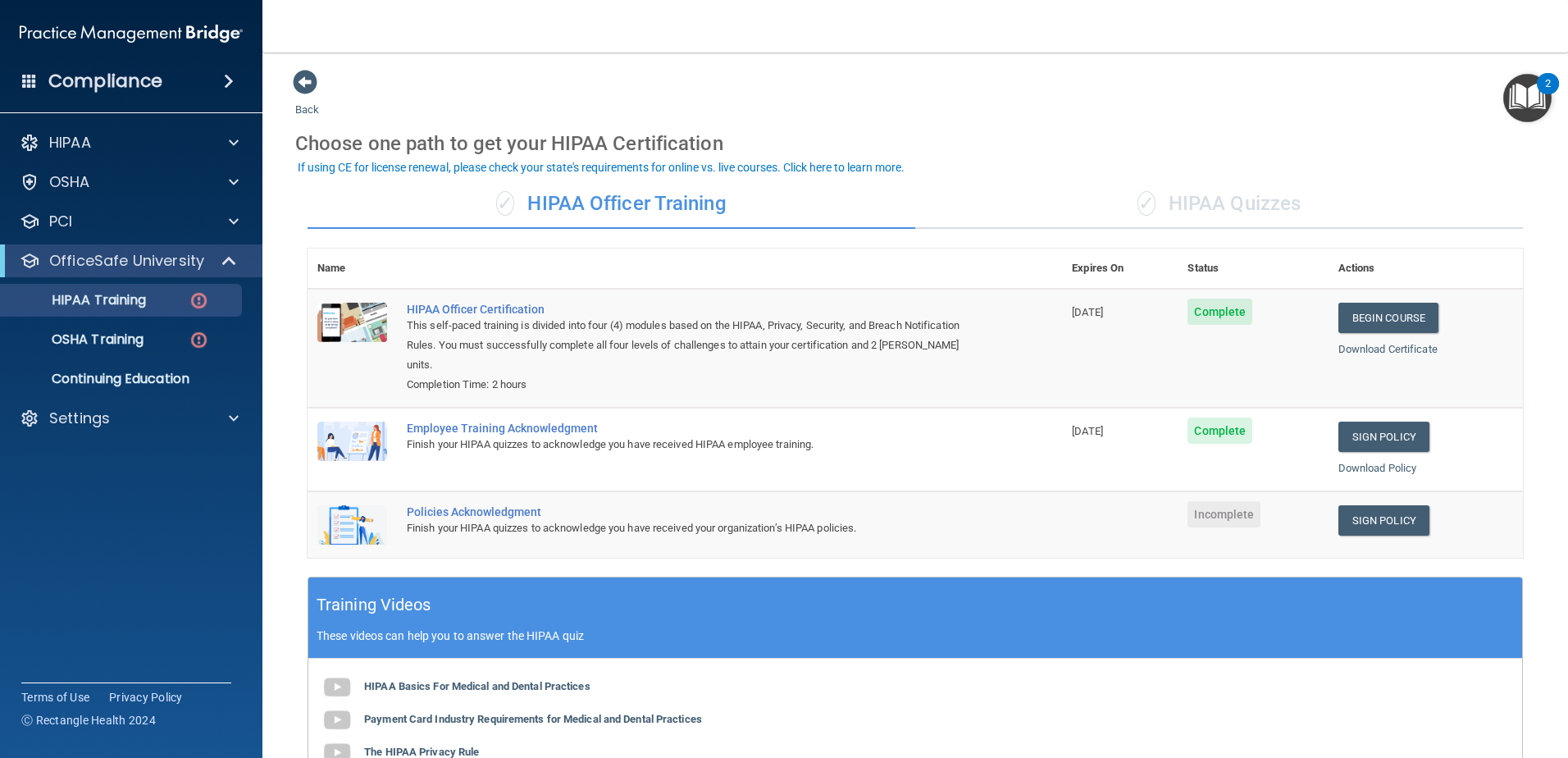
click at [1199, 191] on div "✓ HIPAA Quizzes" at bounding box center [1219, 204] width 608 height 50
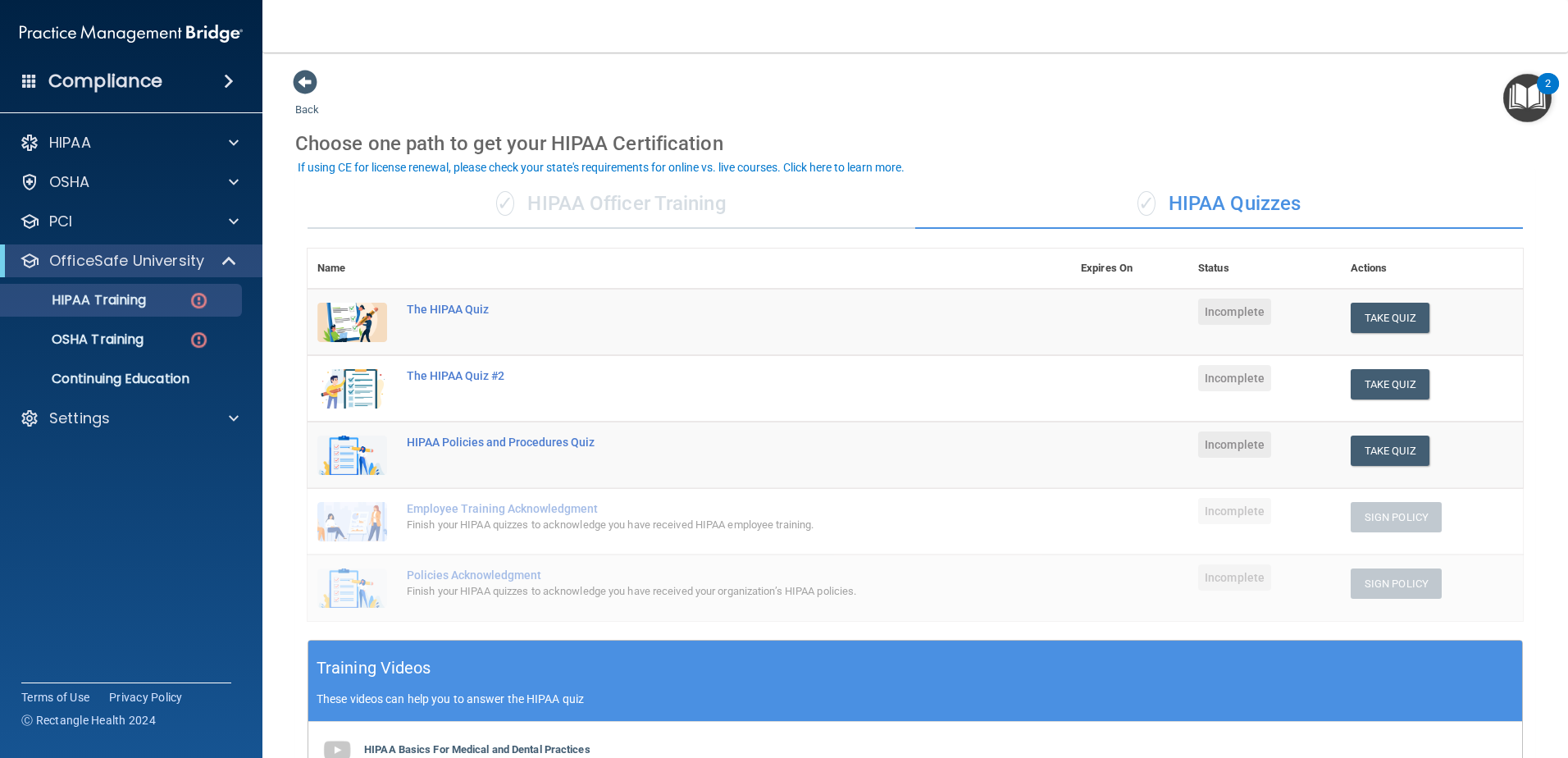
click at [744, 218] on div "✓ HIPAA Officer Training" at bounding box center [611, 204] width 608 height 50
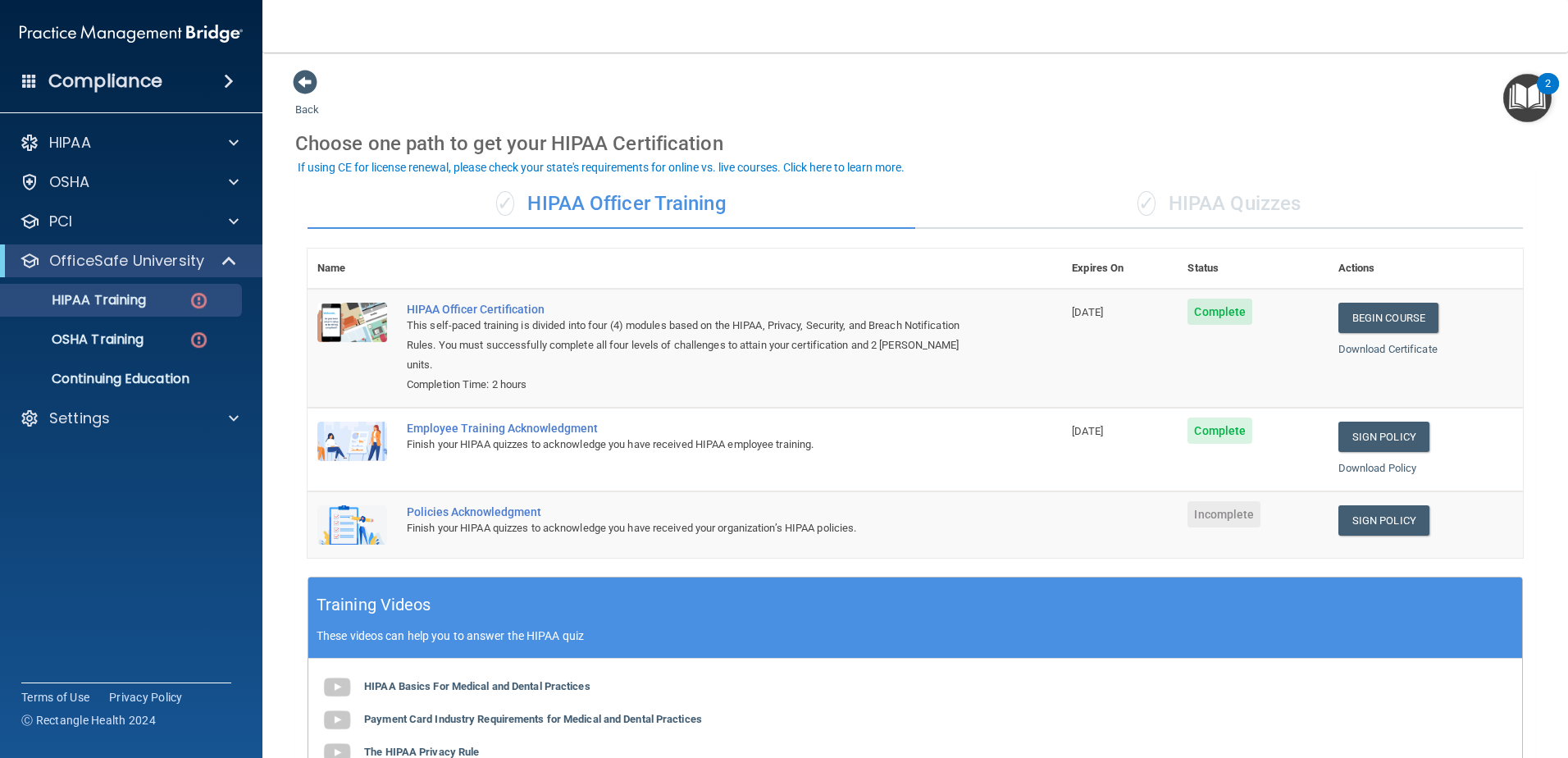
click at [1147, 197] on span "✓" at bounding box center [1147, 202] width 18 height 24
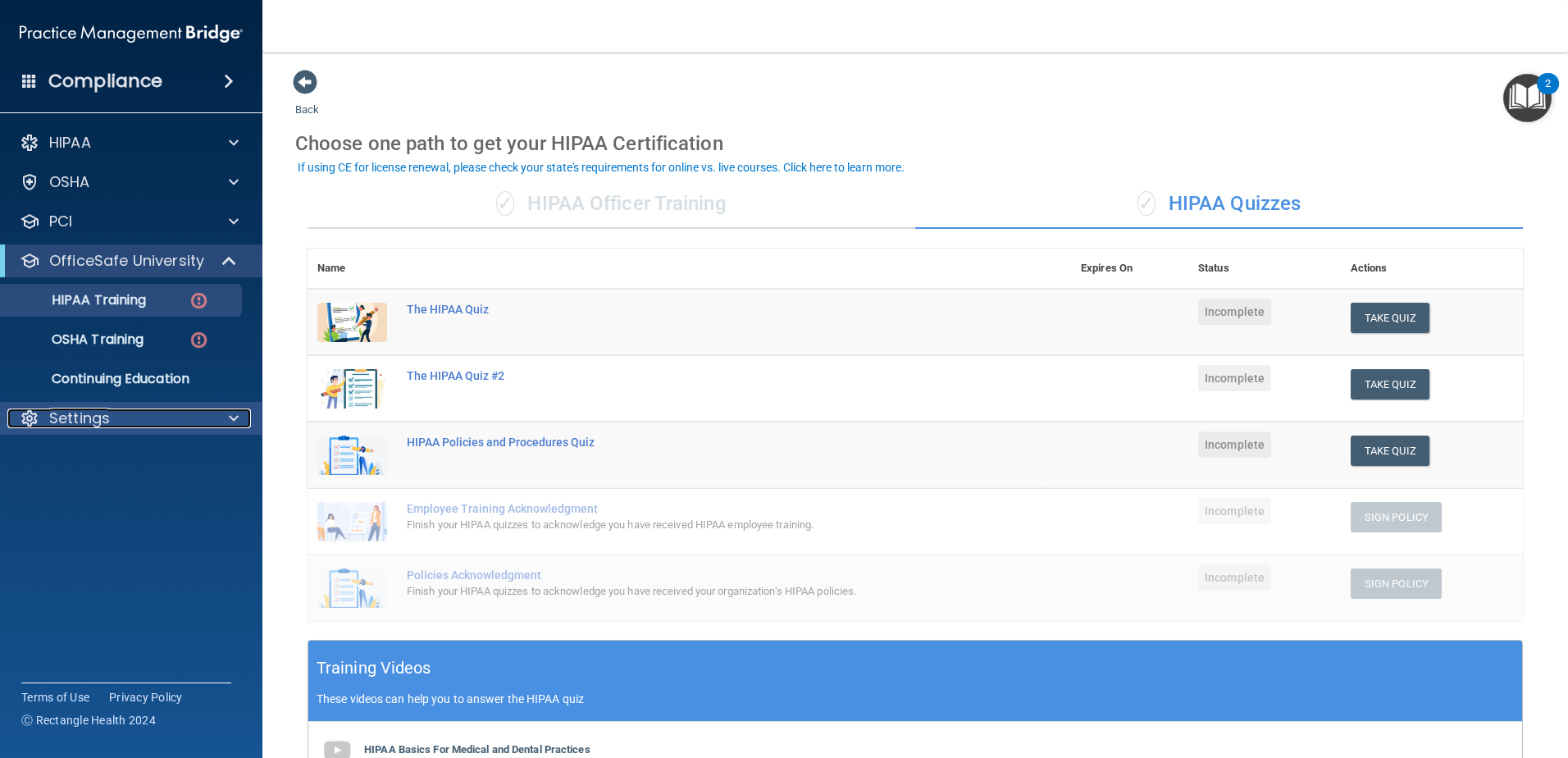
click at [137, 421] on div "Settings" at bounding box center [109, 418] width 203 height 19
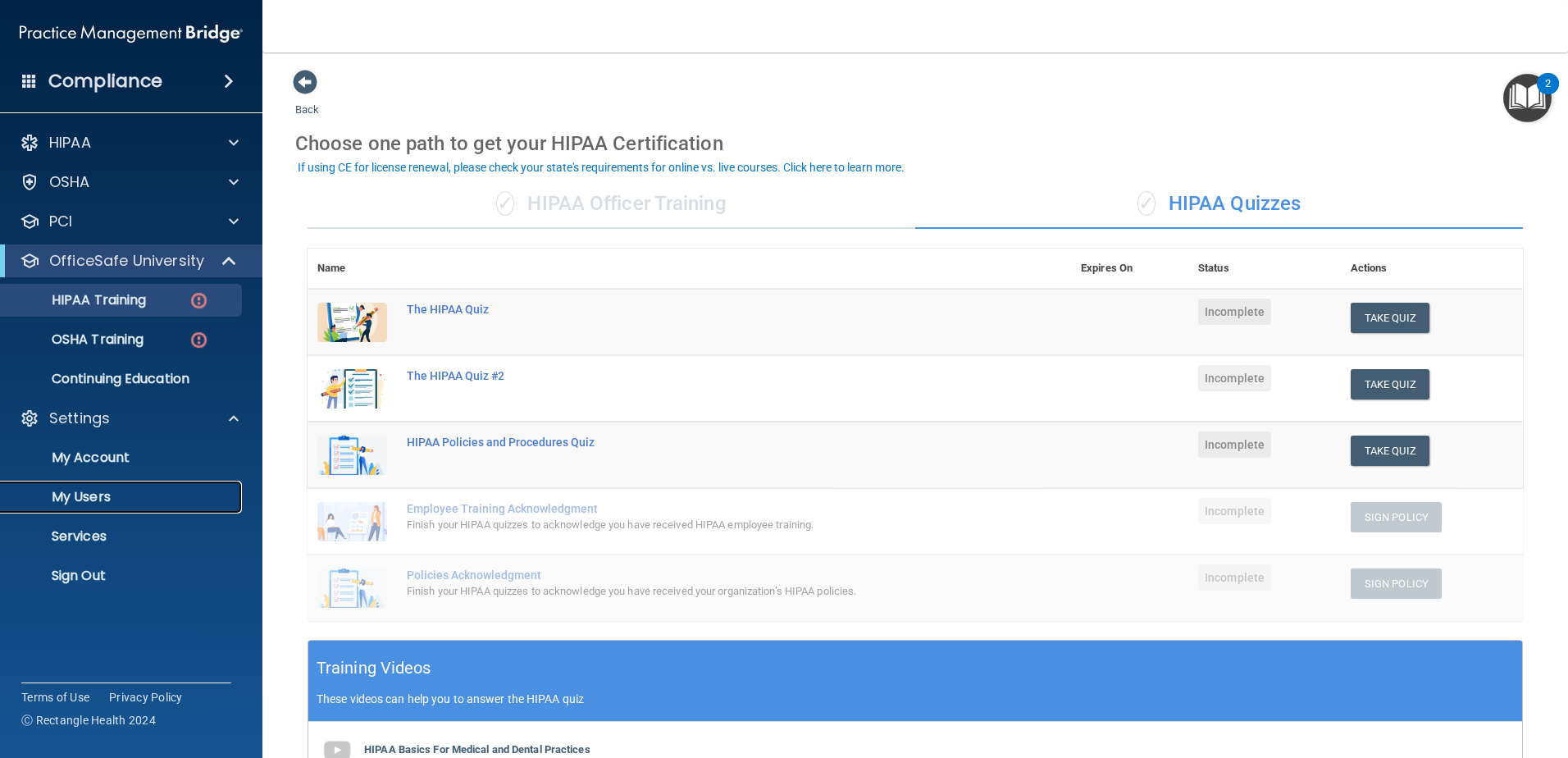
click at [181, 494] on p "My Users" at bounding box center [123, 497] width 224 height 17
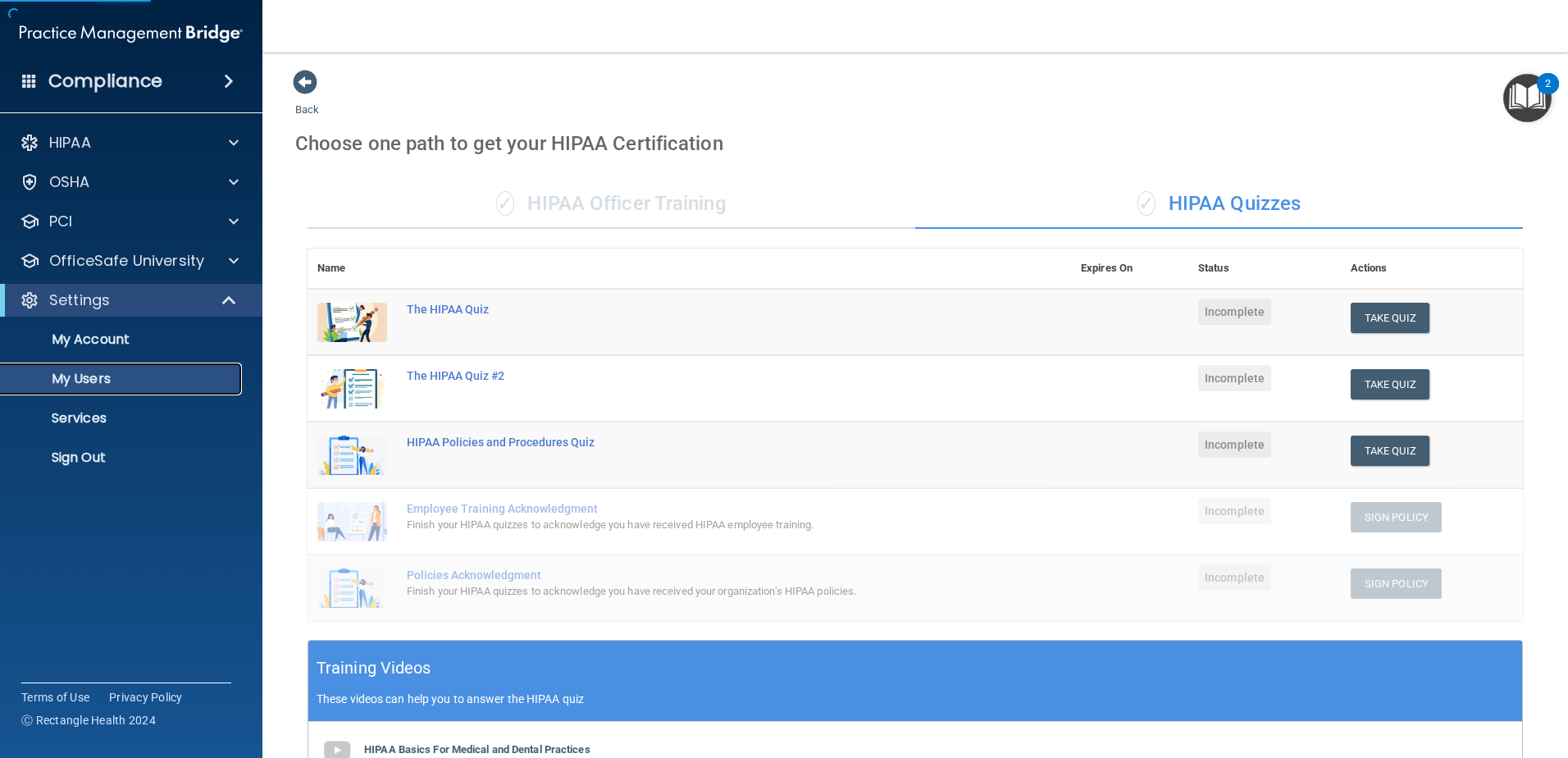
select select "20"
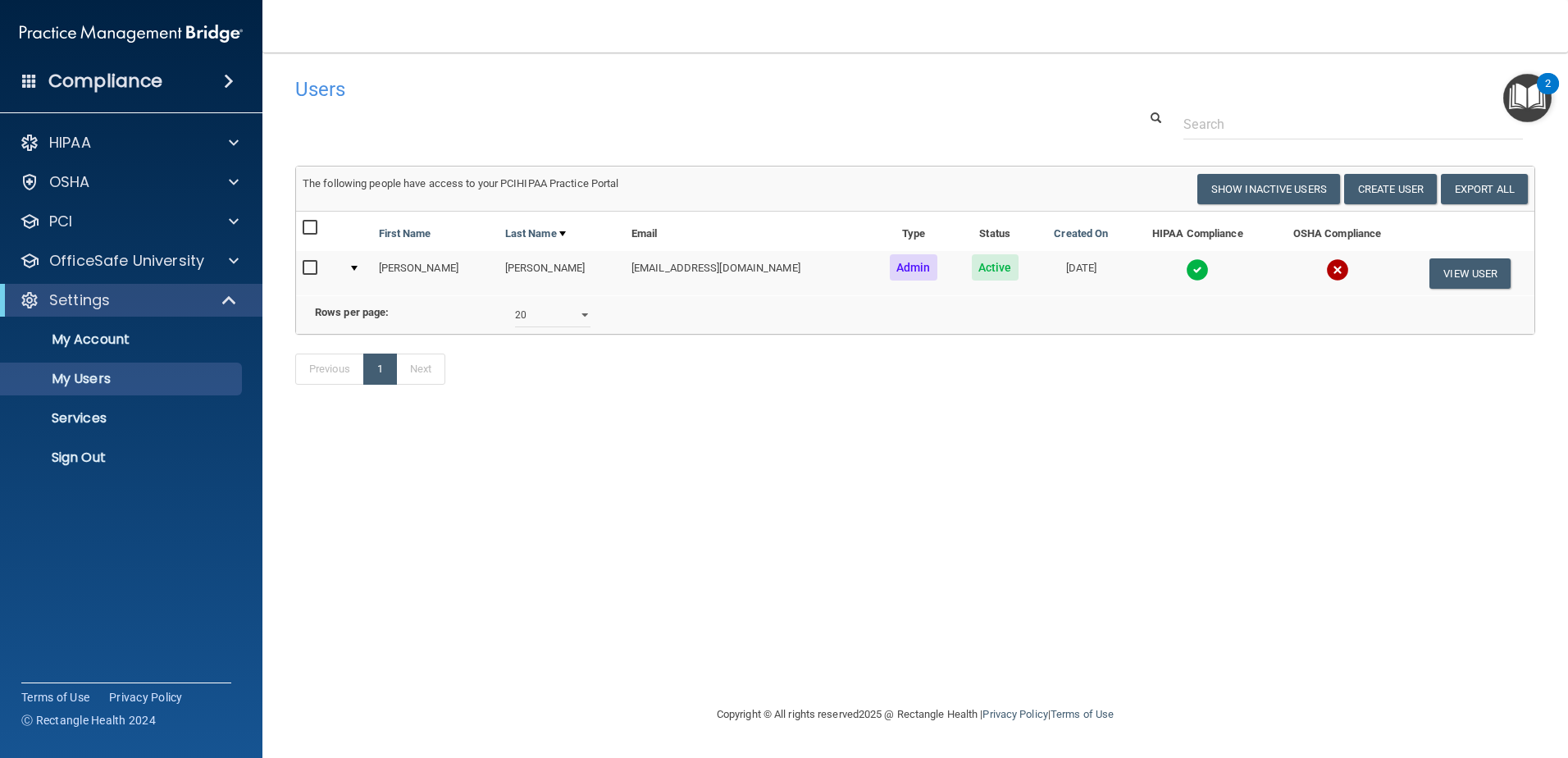
click at [1158, 266] on td at bounding box center [1197, 273] width 141 height 45
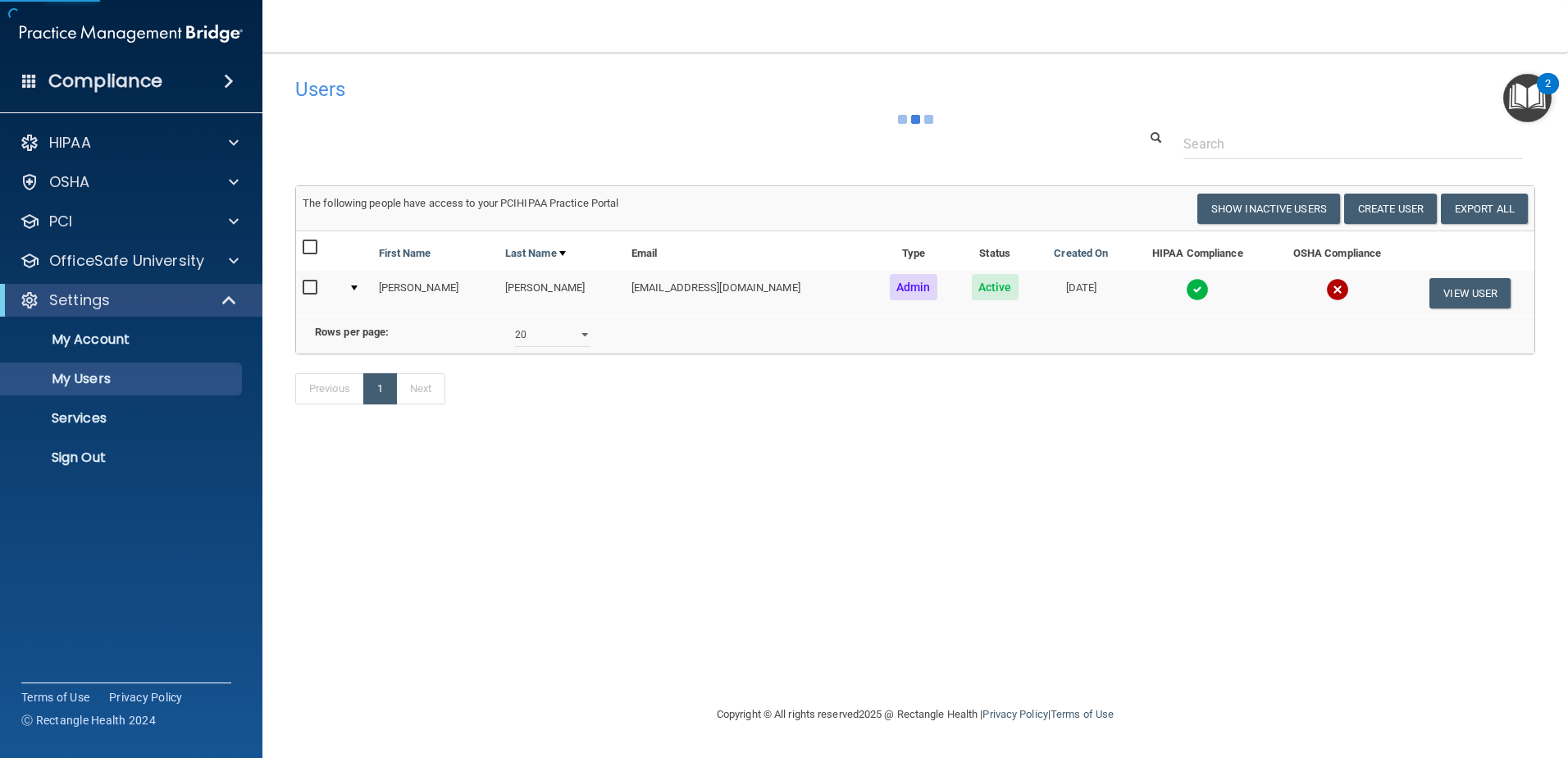
click at [1186, 279] on img at bounding box center [1197, 290] width 23 height 23
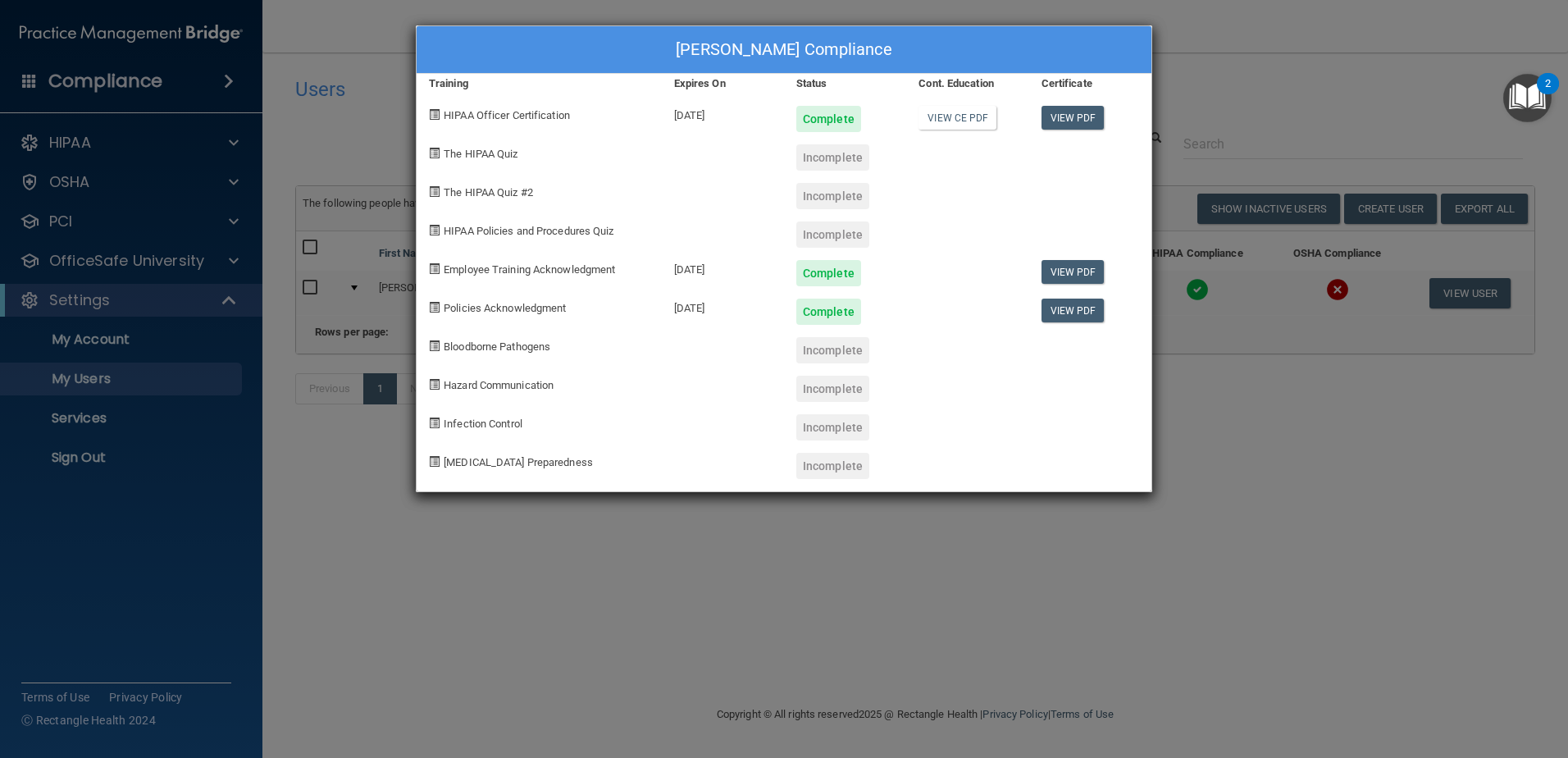
click at [1232, 448] on div "[PERSON_NAME] Compliance Training Expires On Status Cont. Education Certificate…" at bounding box center [784, 379] width 1568 height 758
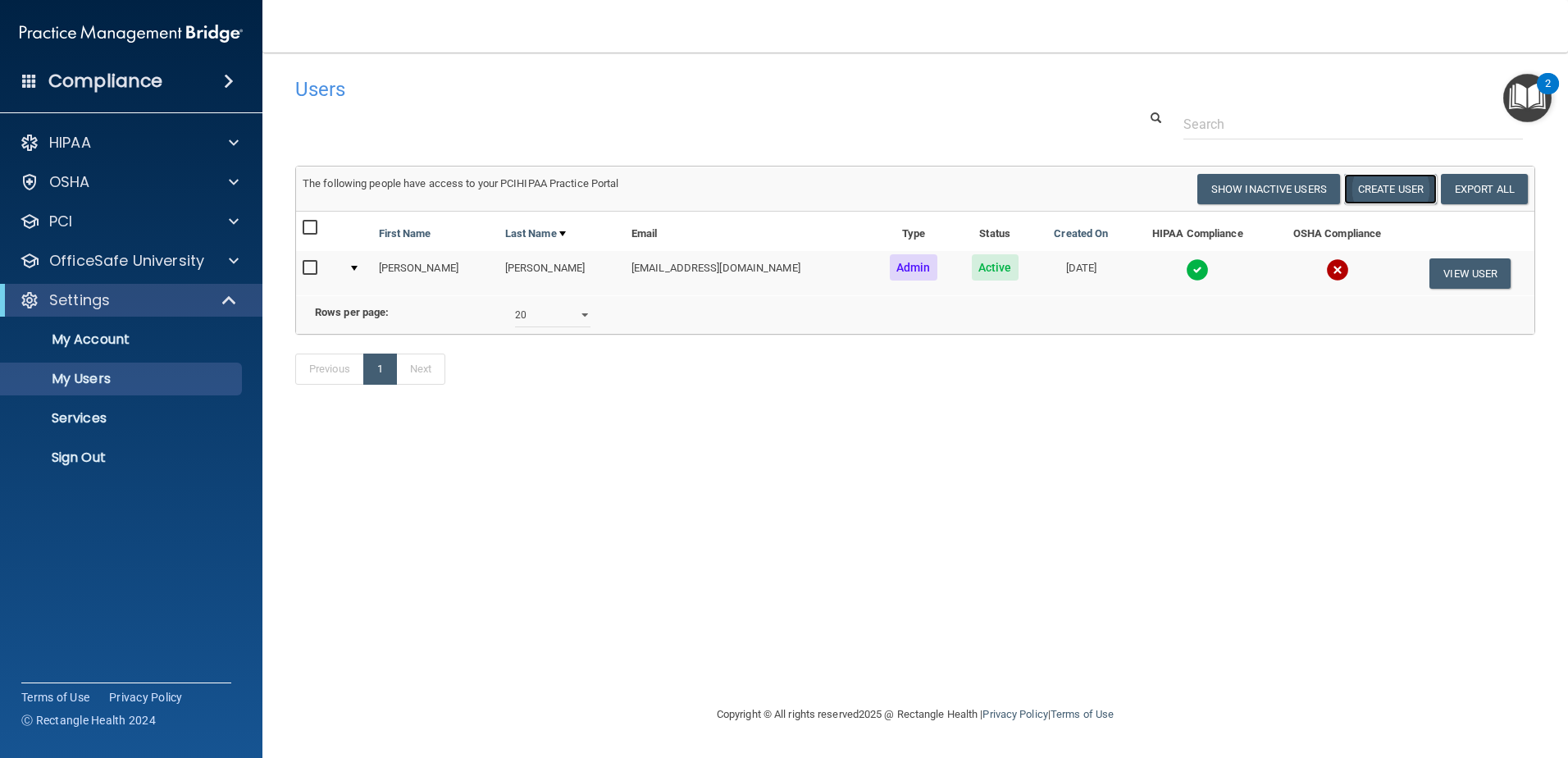
click at [1406, 199] on button "Create User" at bounding box center [1390, 189] width 92 height 30
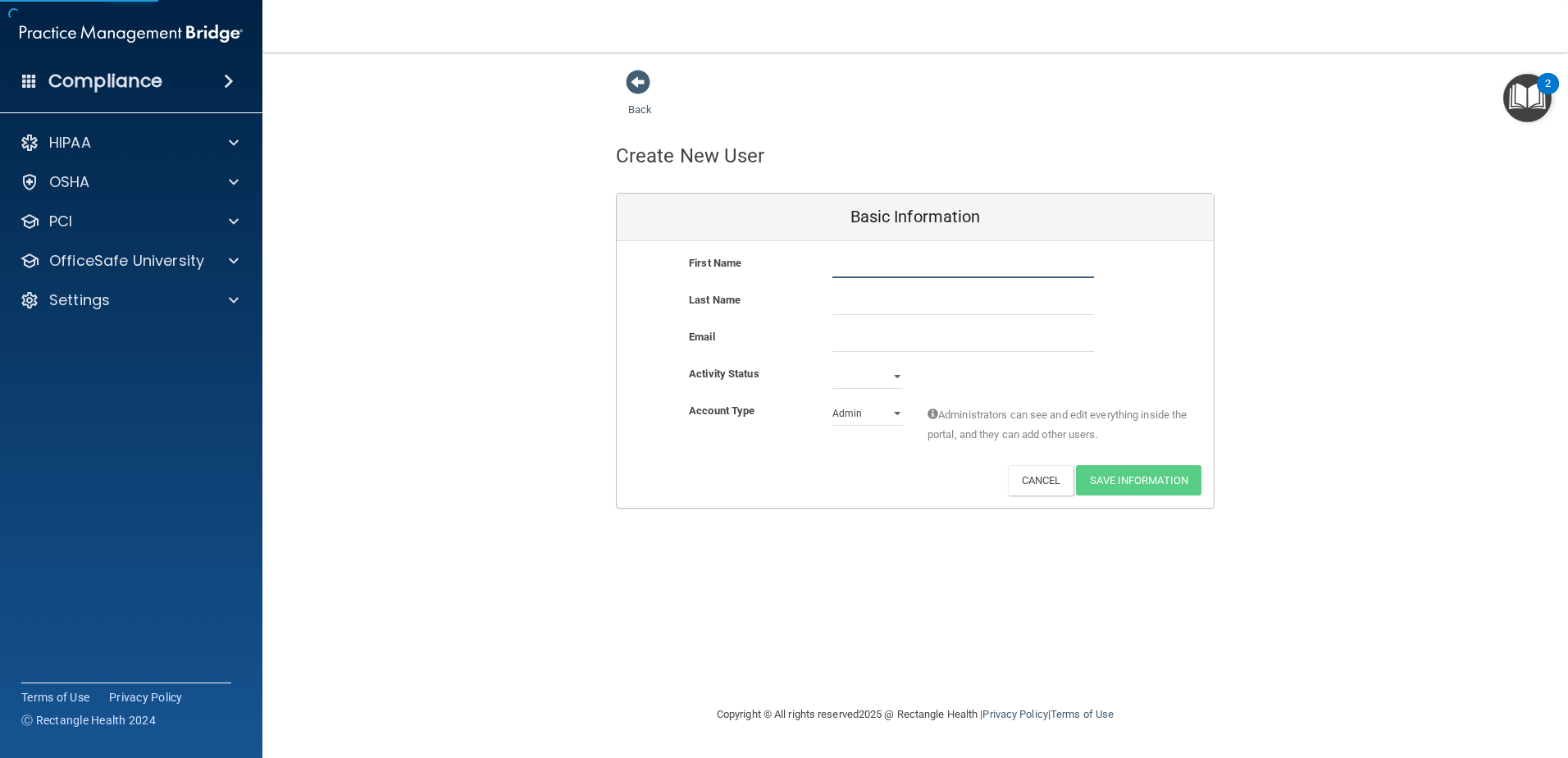
click at [898, 270] on input "text" at bounding box center [963, 266] width 262 height 24
click at [861, 300] on input "text" at bounding box center [963, 303] width 262 height 24
click at [856, 334] on input "email" at bounding box center [963, 339] width 262 height 24
click at [853, 375] on select "Active Inactive" at bounding box center [868, 376] width 71 height 24
select select "active"
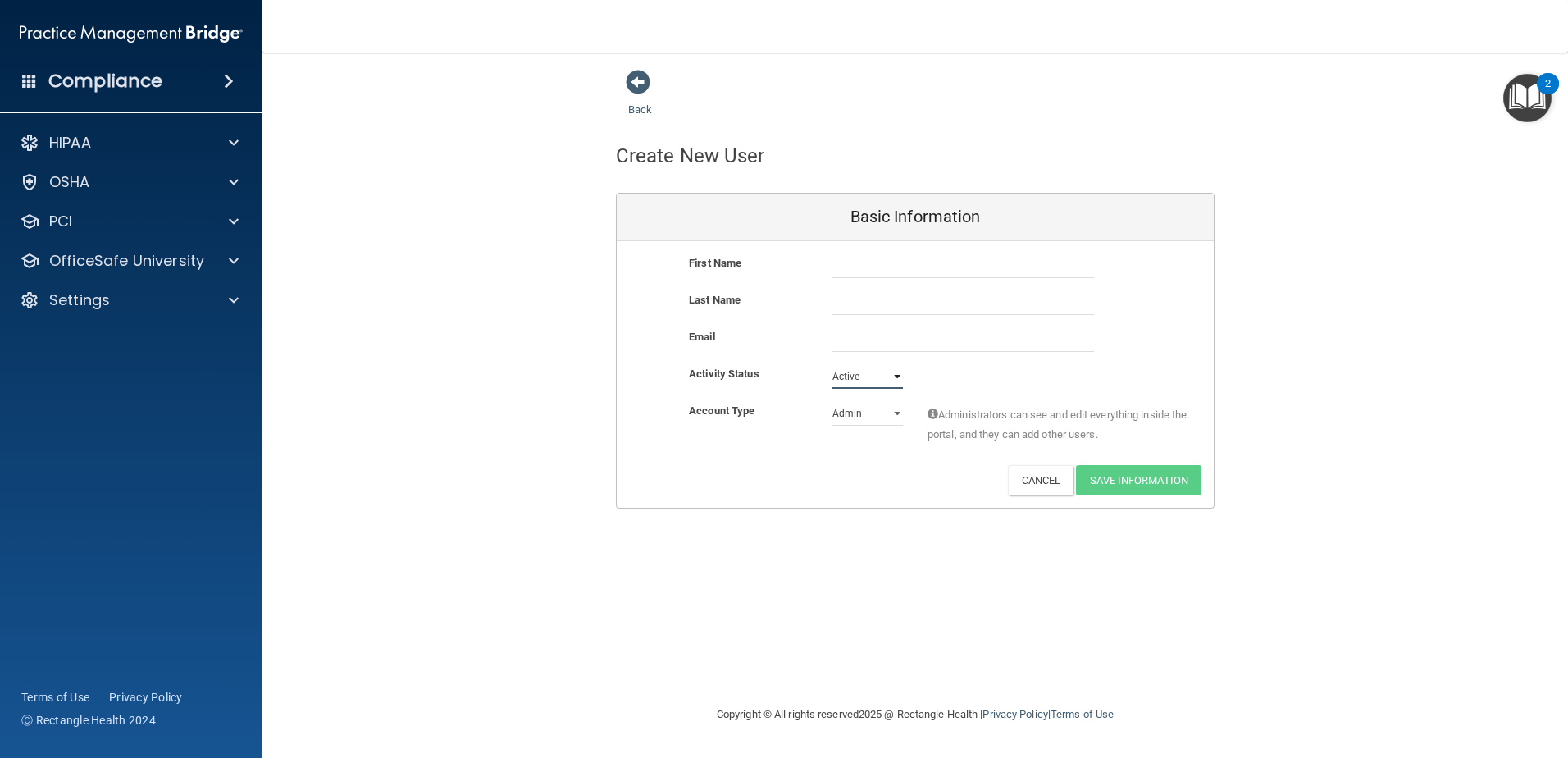
click at [833, 364] on select "Active Inactive" at bounding box center [868, 376] width 71 height 24
click at [857, 418] on select "Admin Member" at bounding box center [868, 413] width 71 height 24
select select "practice_member"
click at [833, 401] on select "Admin Member" at bounding box center [868, 413] width 71 height 24
click at [1051, 490] on button "Cancel" at bounding box center [1041, 480] width 66 height 30
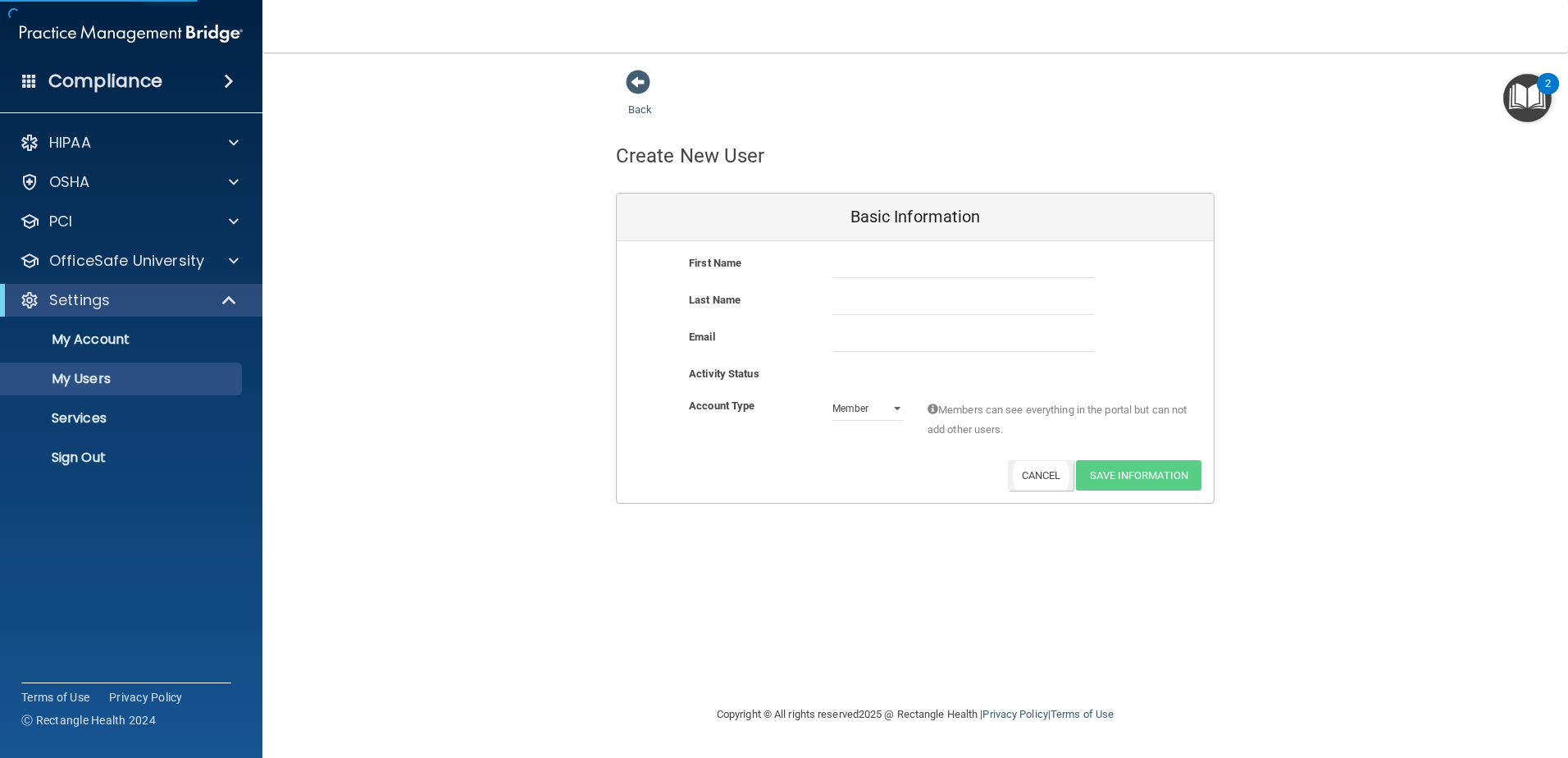
select select "20"
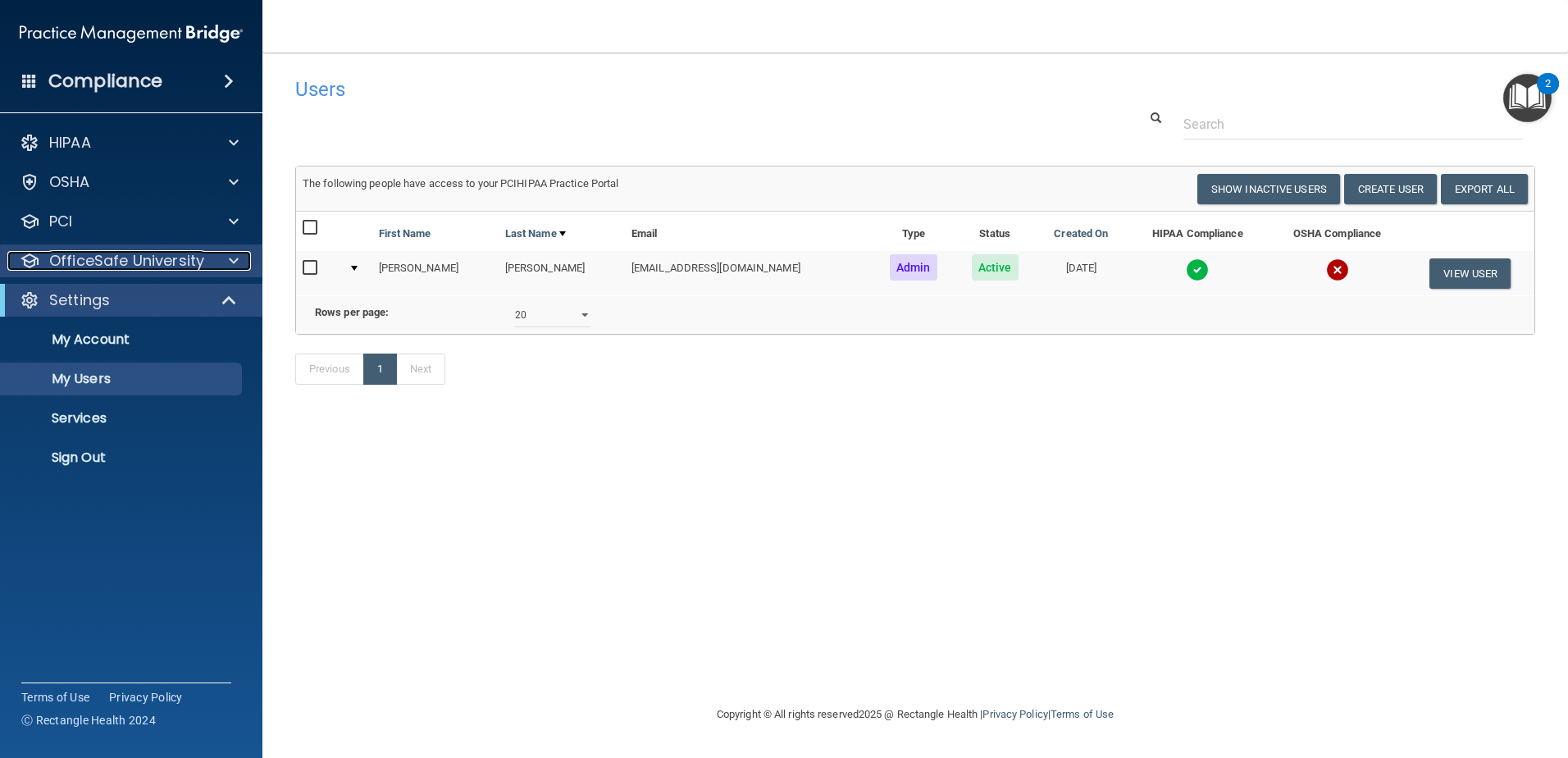
click at [145, 259] on p "OfficeSafe University" at bounding box center [126, 261] width 155 height 19
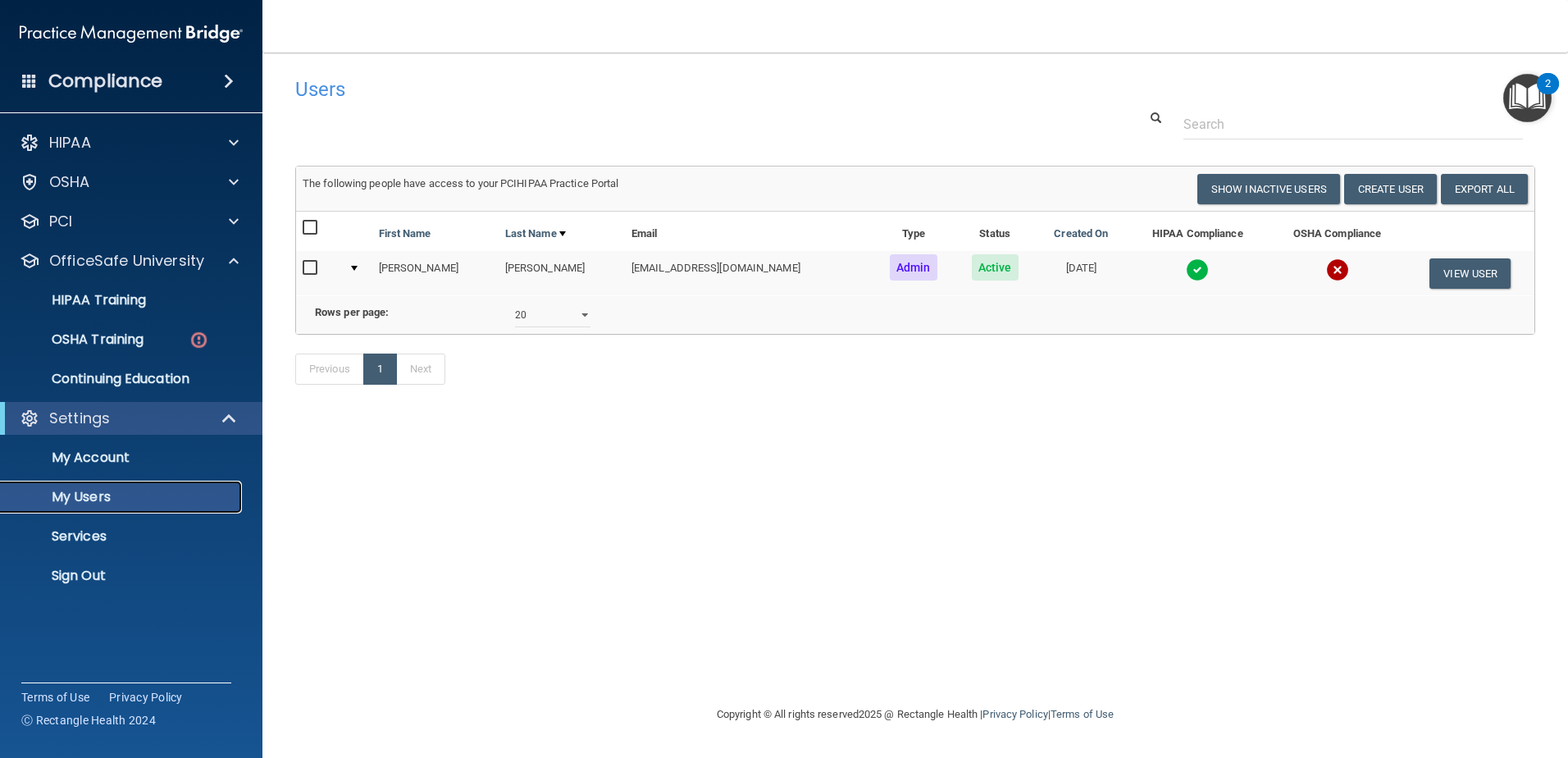
click at [182, 497] on p "My Users" at bounding box center [123, 497] width 224 height 17
click at [212, 355] on link "OSHA Training" at bounding box center [113, 340] width 259 height 33
